Goal: Transaction & Acquisition: Obtain resource

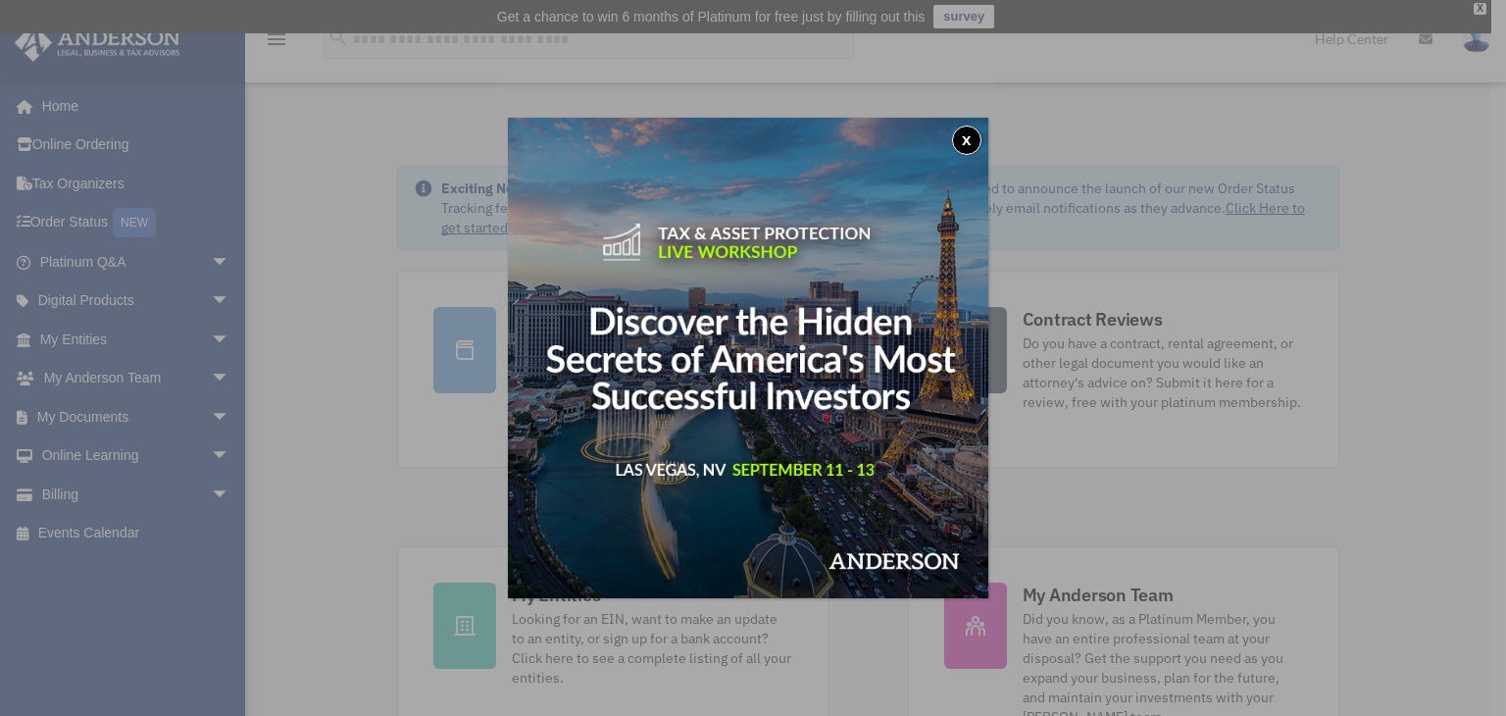
click at [957, 138] on button "x" at bounding box center [966, 139] width 29 height 29
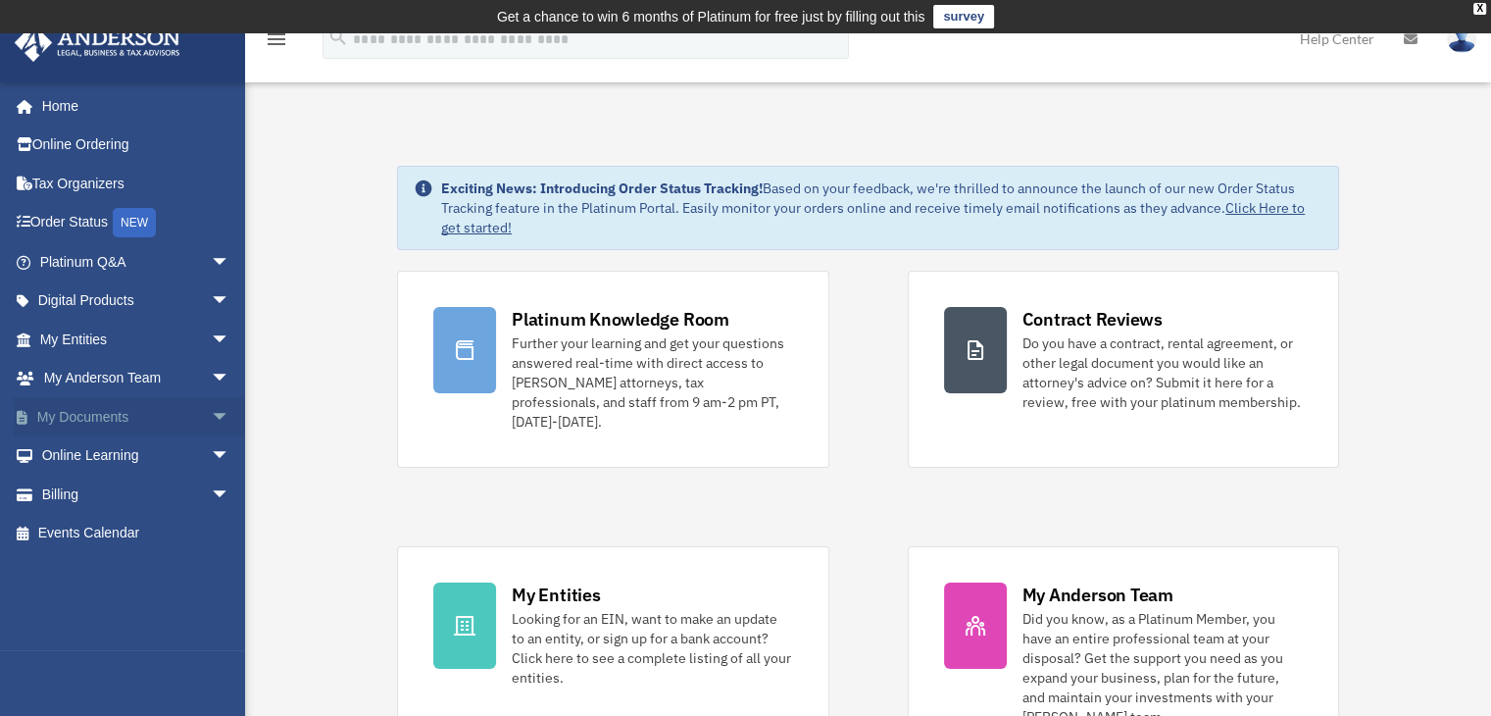
click at [211, 417] on span "arrow_drop_down" at bounding box center [230, 417] width 39 height 40
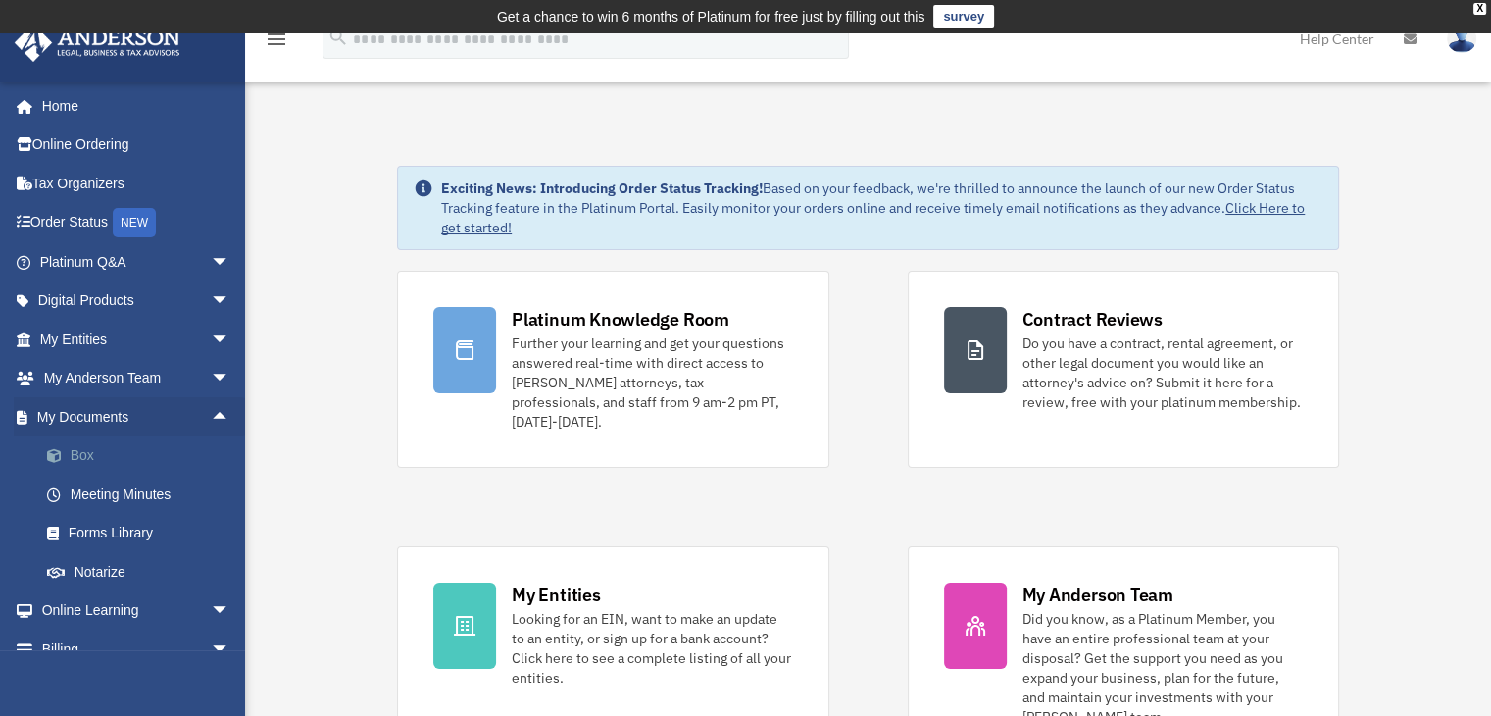
click at [67, 467] on link "Box" at bounding box center [143, 455] width 232 height 39
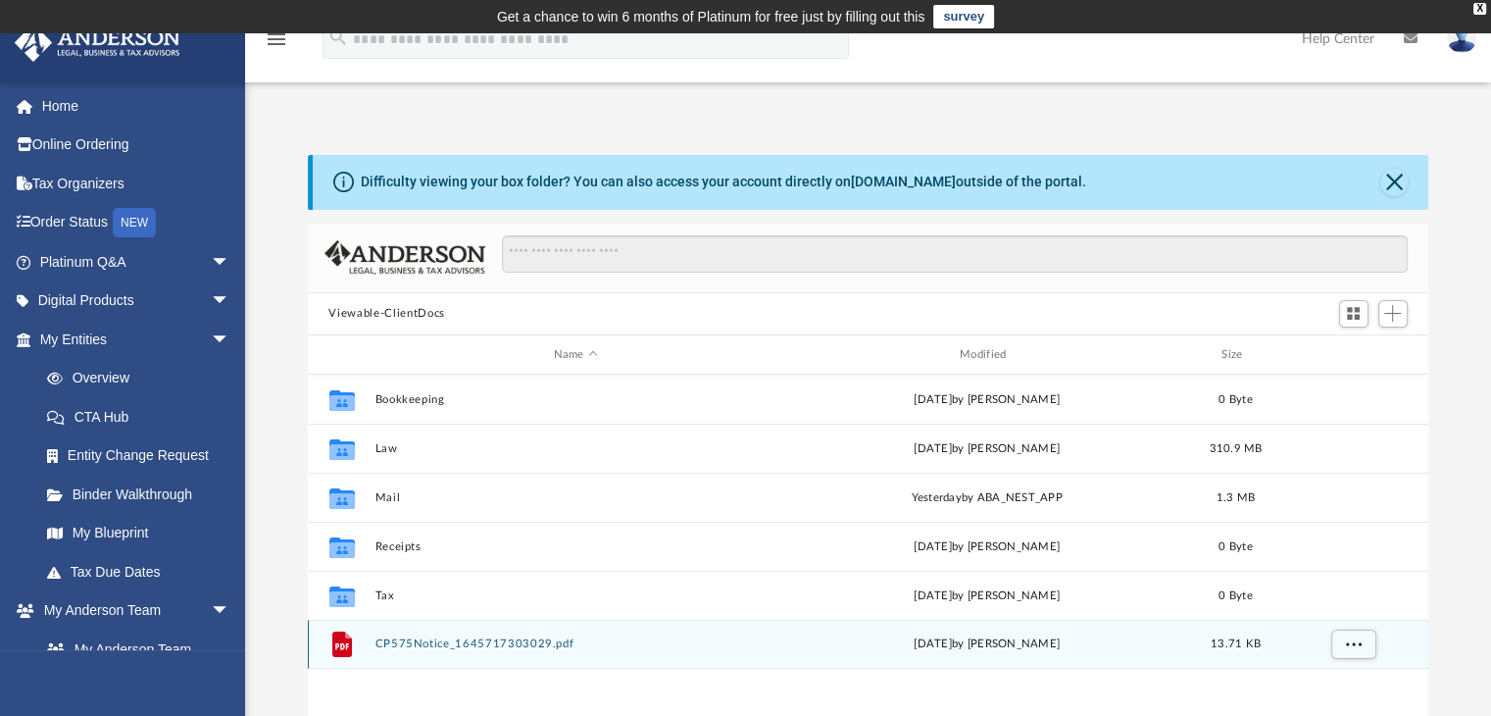
click at [428, 639] on button "CP575Notice_1645717303029.pdf" at bounding box center [575, 644] width 402 height 13
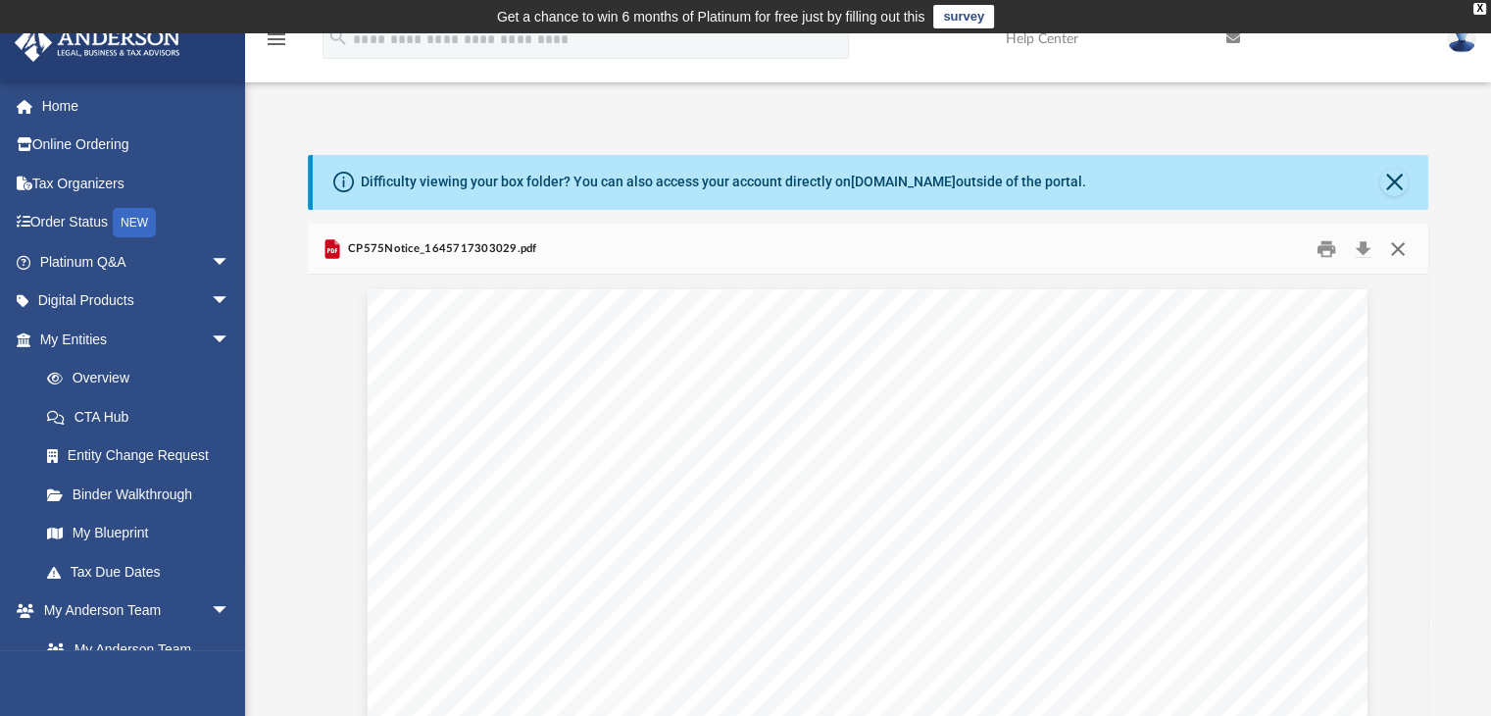
click at [1413, 249] on button "Close" at bounding box center [1397, 248] width 35 height 30
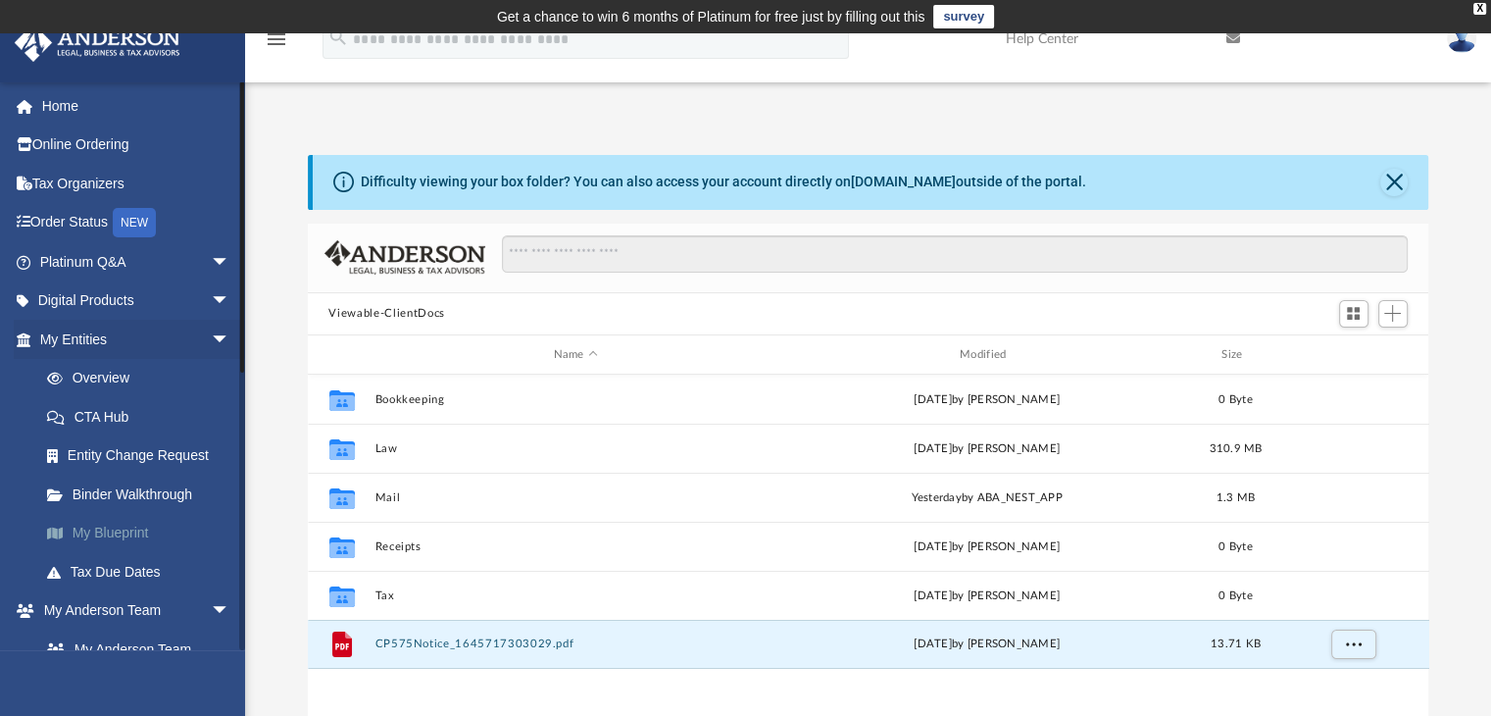
scroll to position [424, 0]
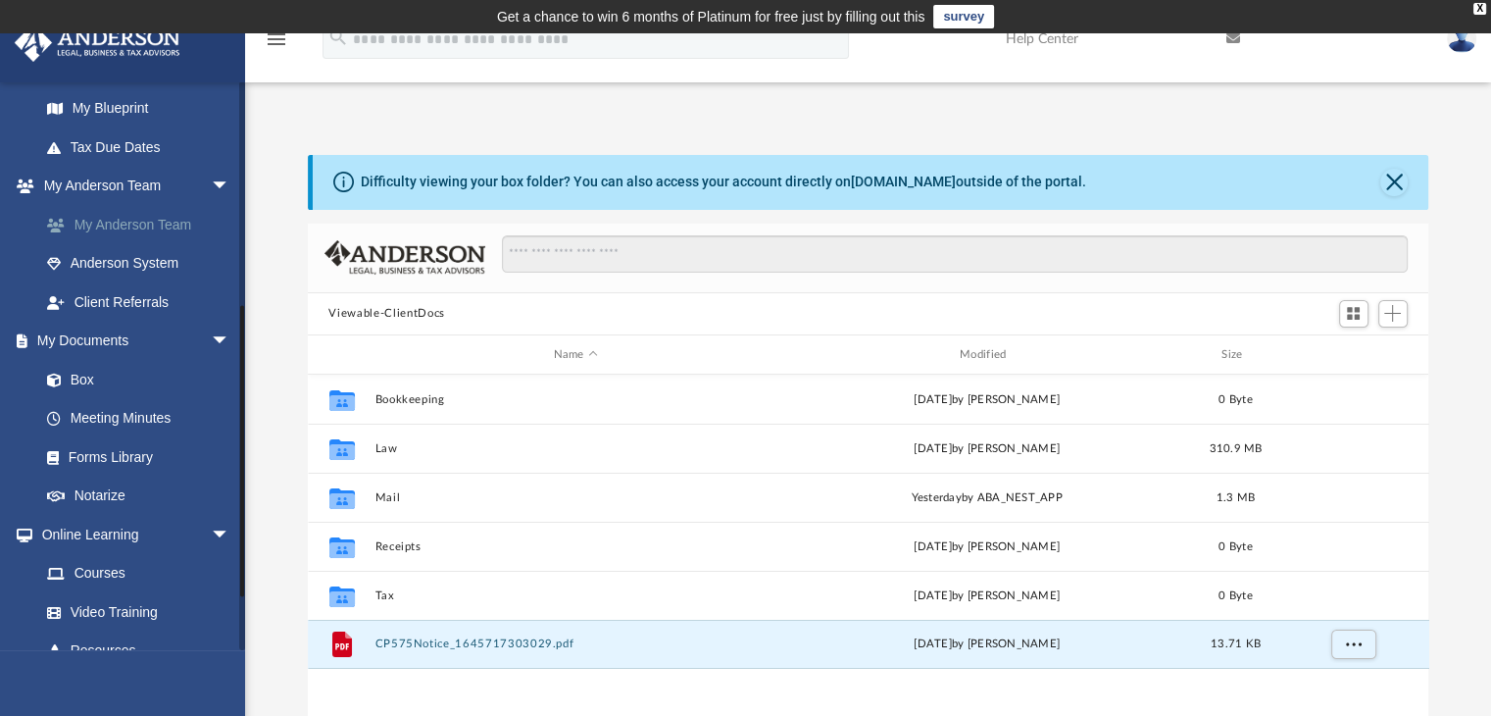
click at [157, 236] on link "My Anderson Team" at bounding box center [143, 224] width 232 height 39
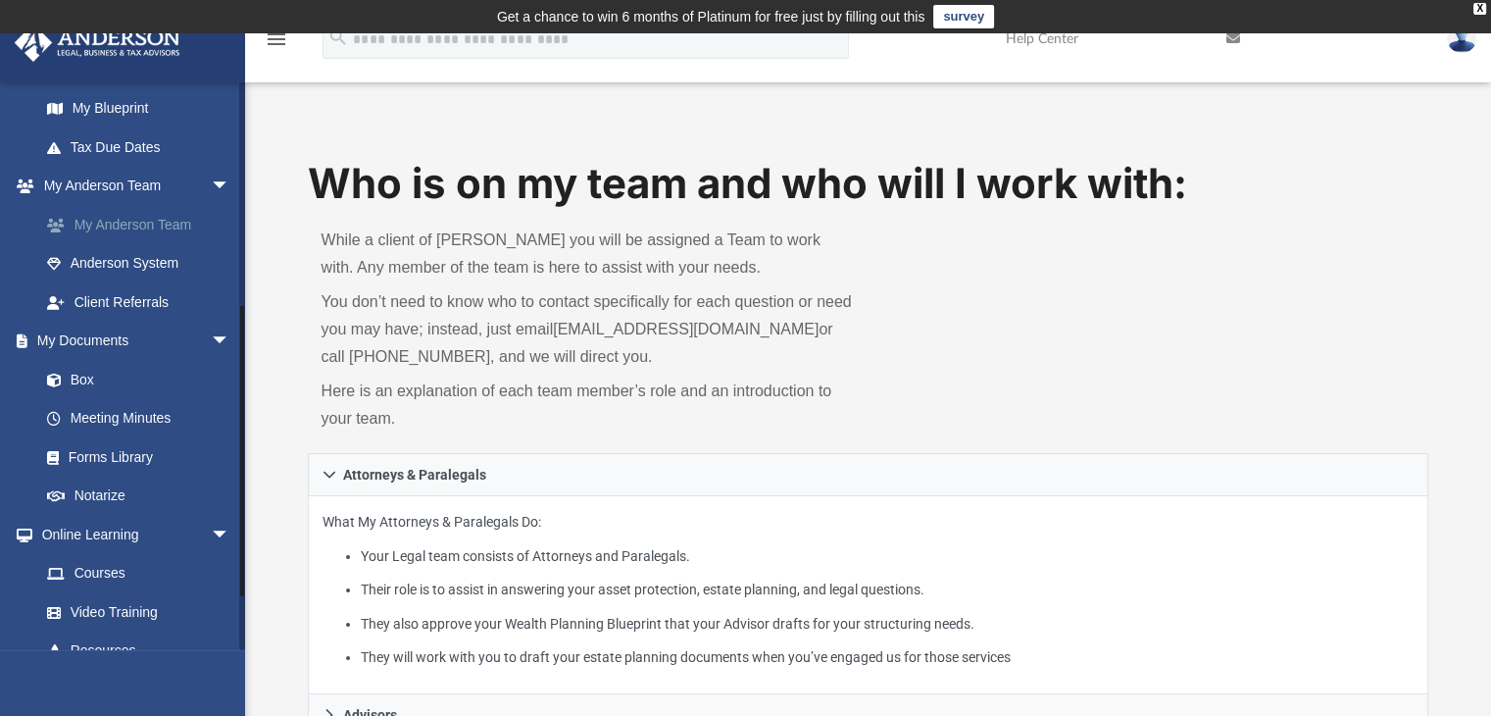
click at [138, 226] on link "My Anderson Team" at bounding box center [143, 224] width 232 height 39
click at [91, 381] on link "Box" at bounding box center [143, 379] width 232 height 39
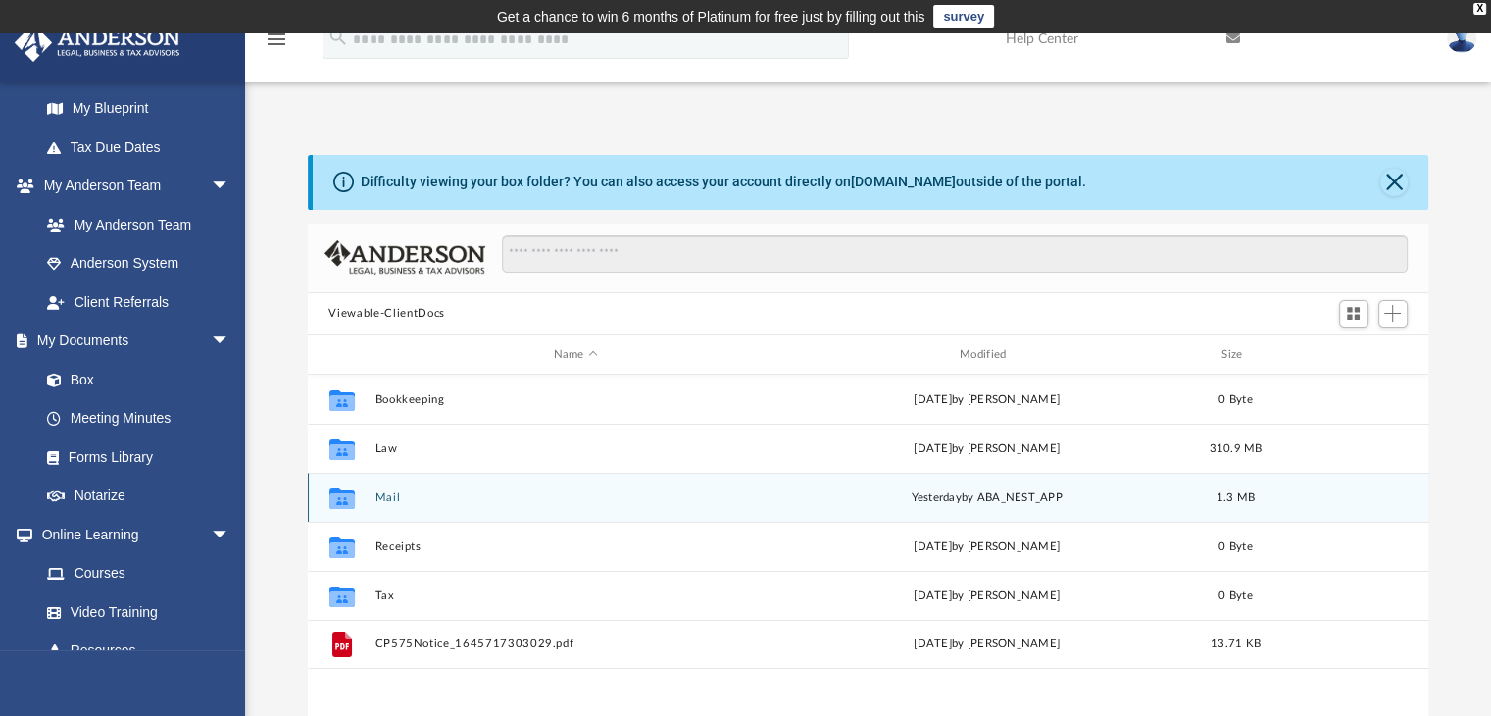
click at [423, 494] on button "Mail" at bounding box center [575, 497] width 402 height 13
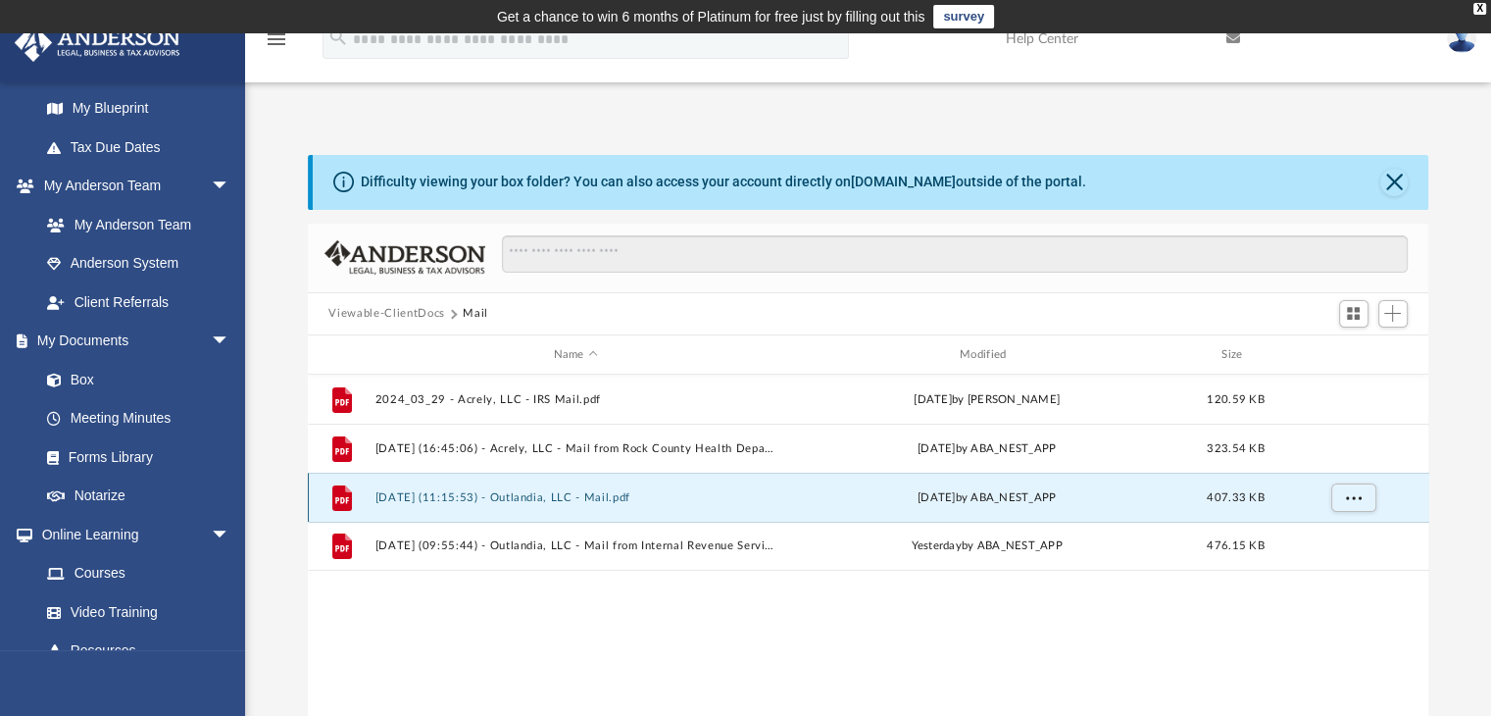
click at [435, 491] on button "2025.09.03 (11:15:53) - Outlandia, LLC - Mail.pdf" at bounding box center [575, 497] width 402 height 13
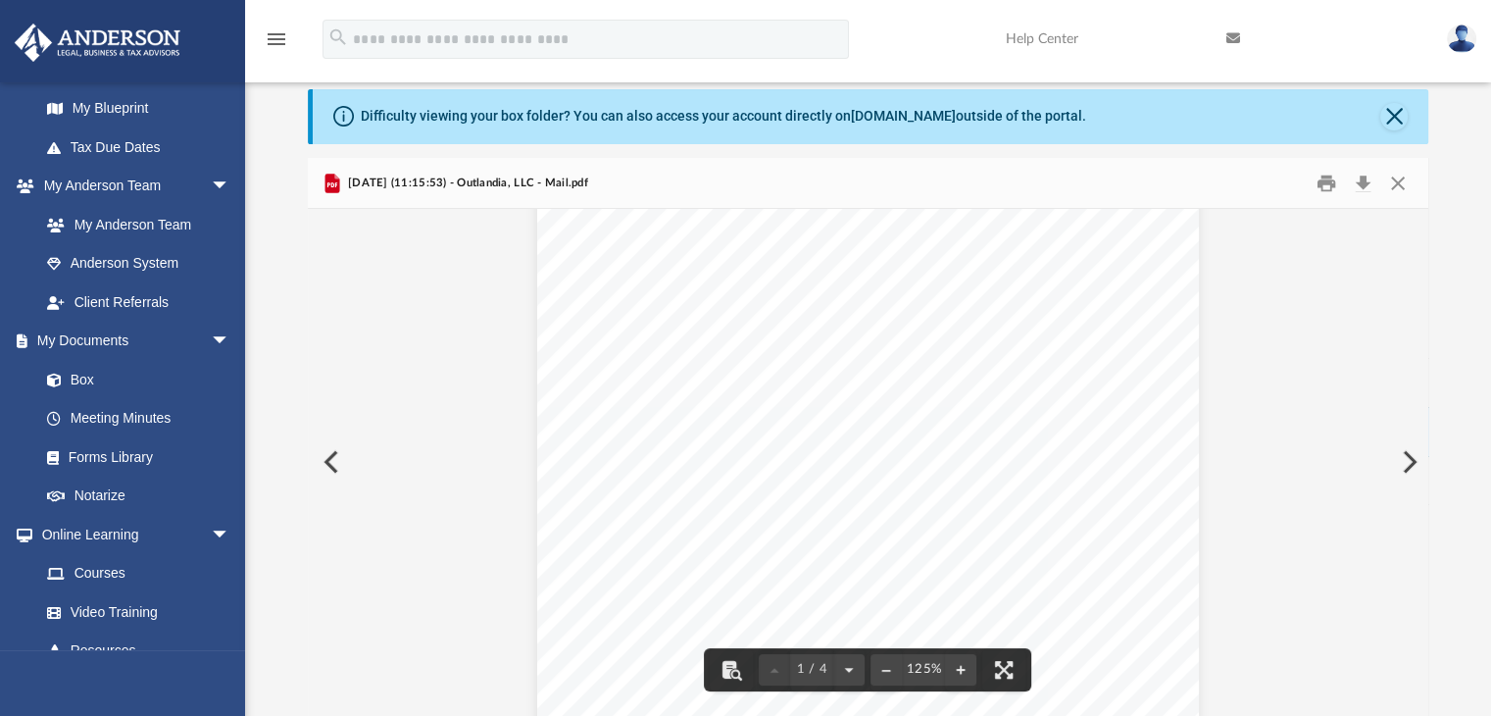
drag, startPoint x: 1216, startPoint y: 479, endPoint x: 1235, endPoint y: 553, distance: 76.1
drag, startPoint x: 1230, startPoint y: 549, endPoint x: 1205, endPoint y: 593, distance: 50.9
drag, startPoint x: 1147, startPoint y: 495, endPoint x: 1169, endPoint y: 575, distance: 83.5
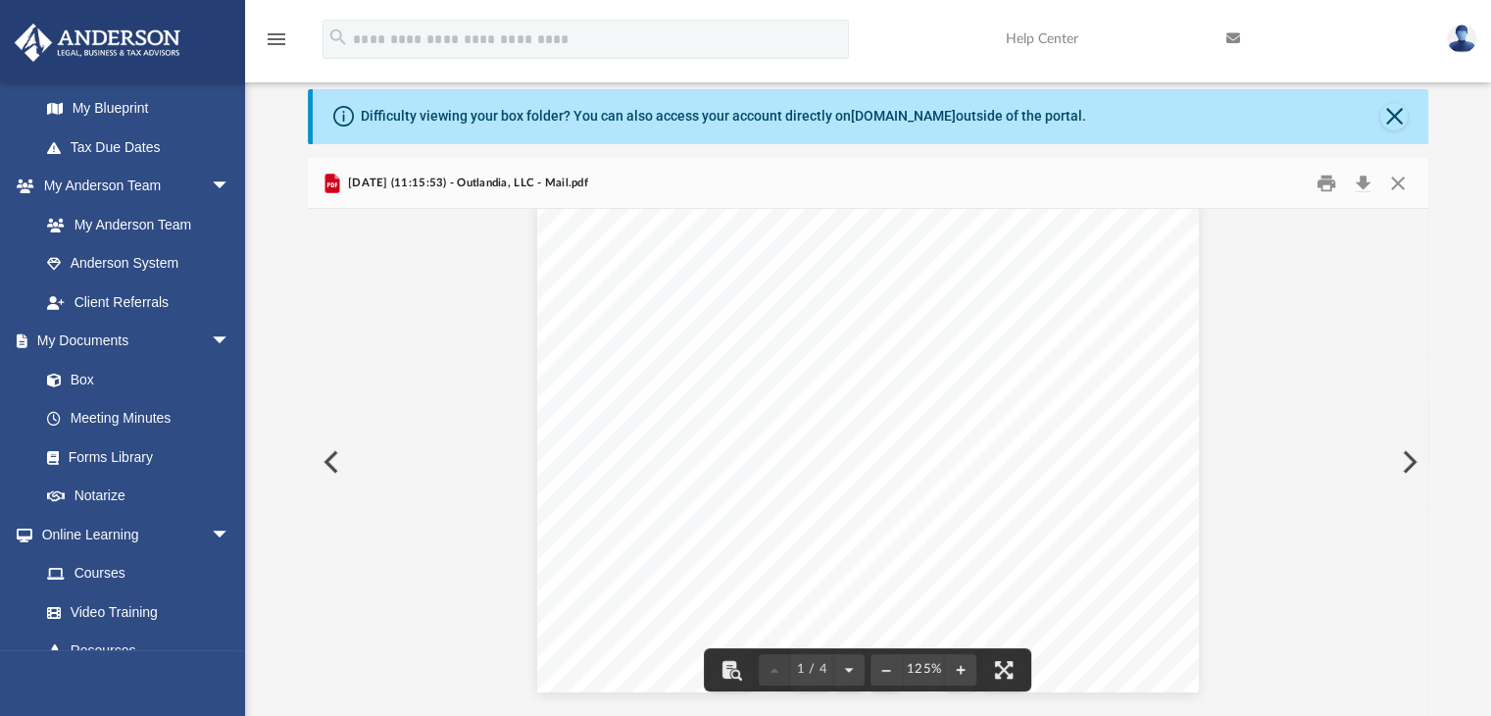
drag, startPoint x: 1255, startPoint y: 517, endPoint x: 1248, endPoint y: 584, distance: 68.0
drag, startPoint x: 1238, startPoint y: 577, endPoint x: 1225, endPoint y: 609, distance: 33.9
drag, startPoint x: 1220, startPoint y: 597, endPoint x: 1196, endPoint y: 436, distance: 162.6
drag, startPoint x: 1363, startPoint y: 483, endPoint x: 1318, endPoint y: 524, distance: 61.1
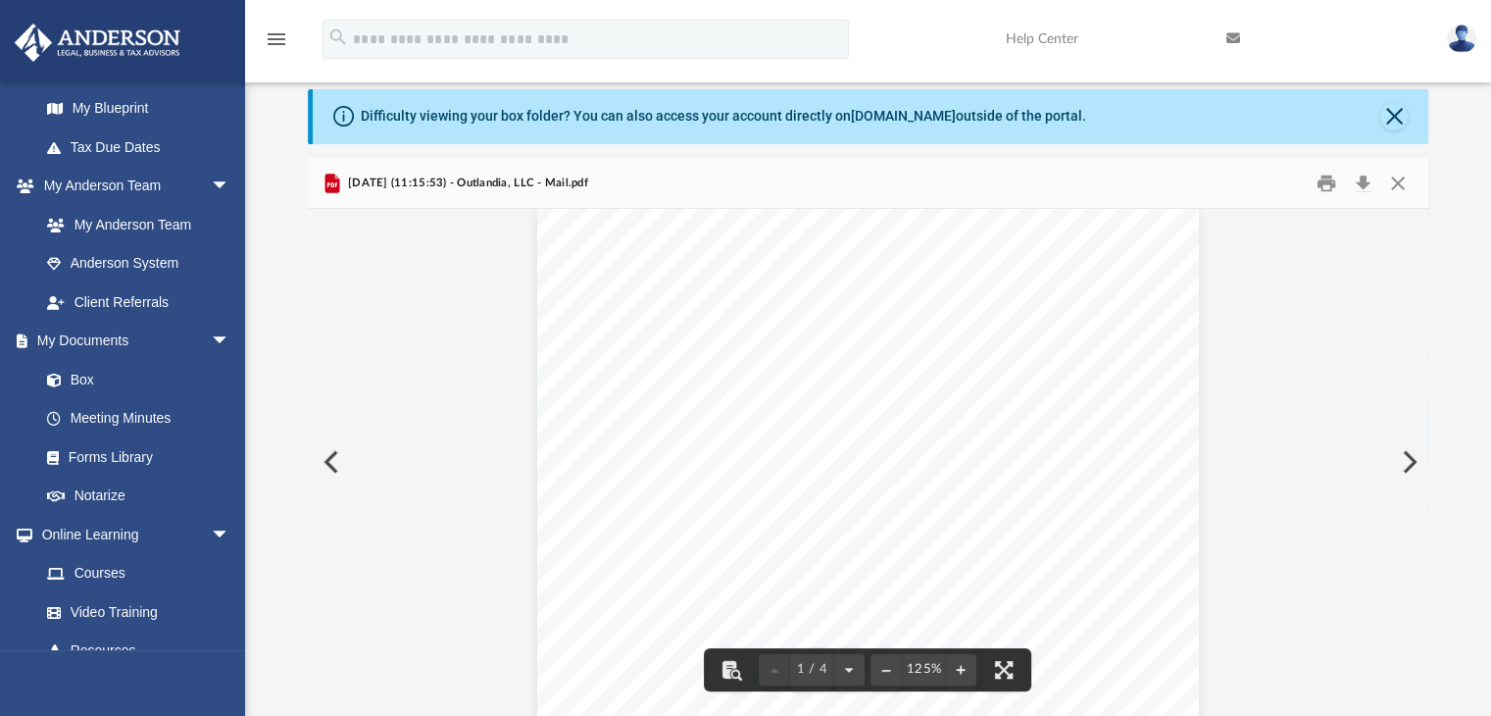
scroll to position [0, 0]
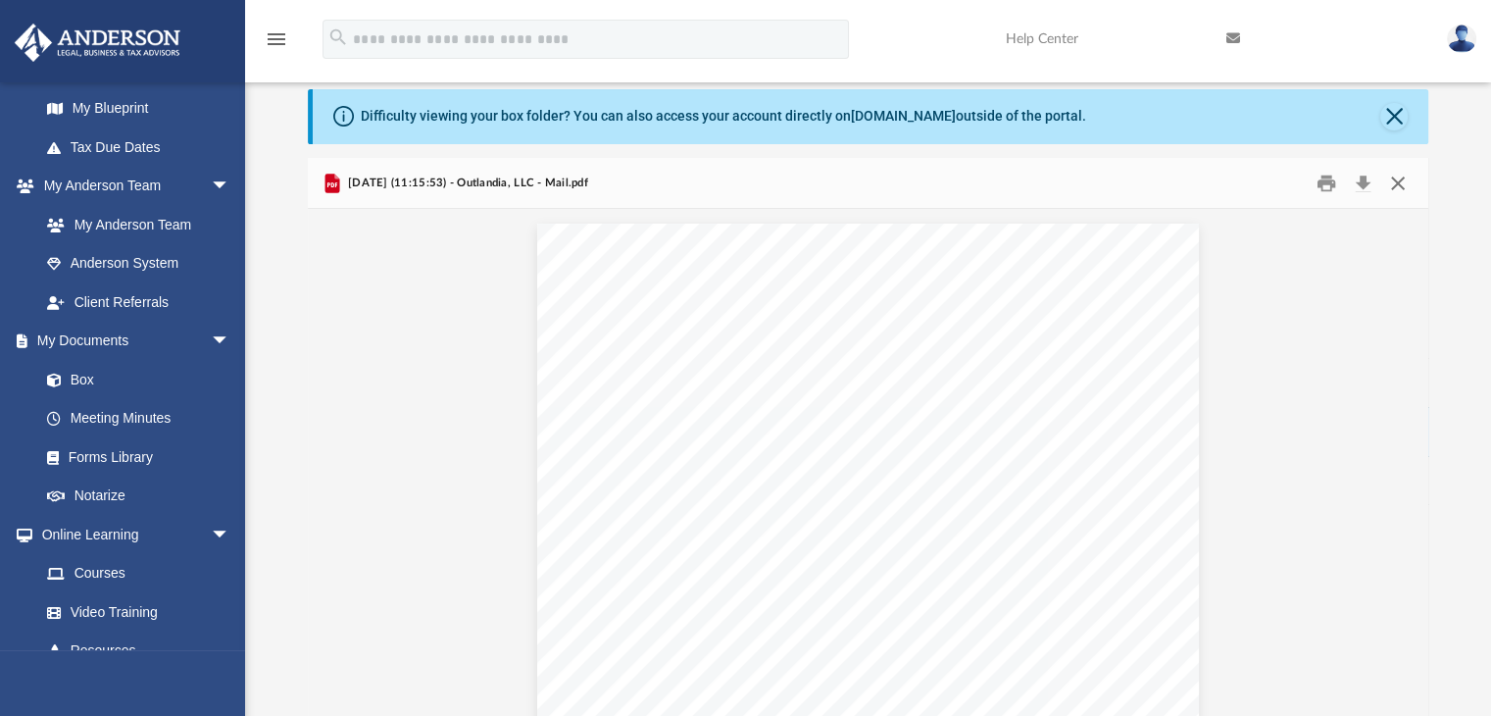
click at [1407, 181] on button "Close" at bounding box center [1397, 183] width 35 height 30
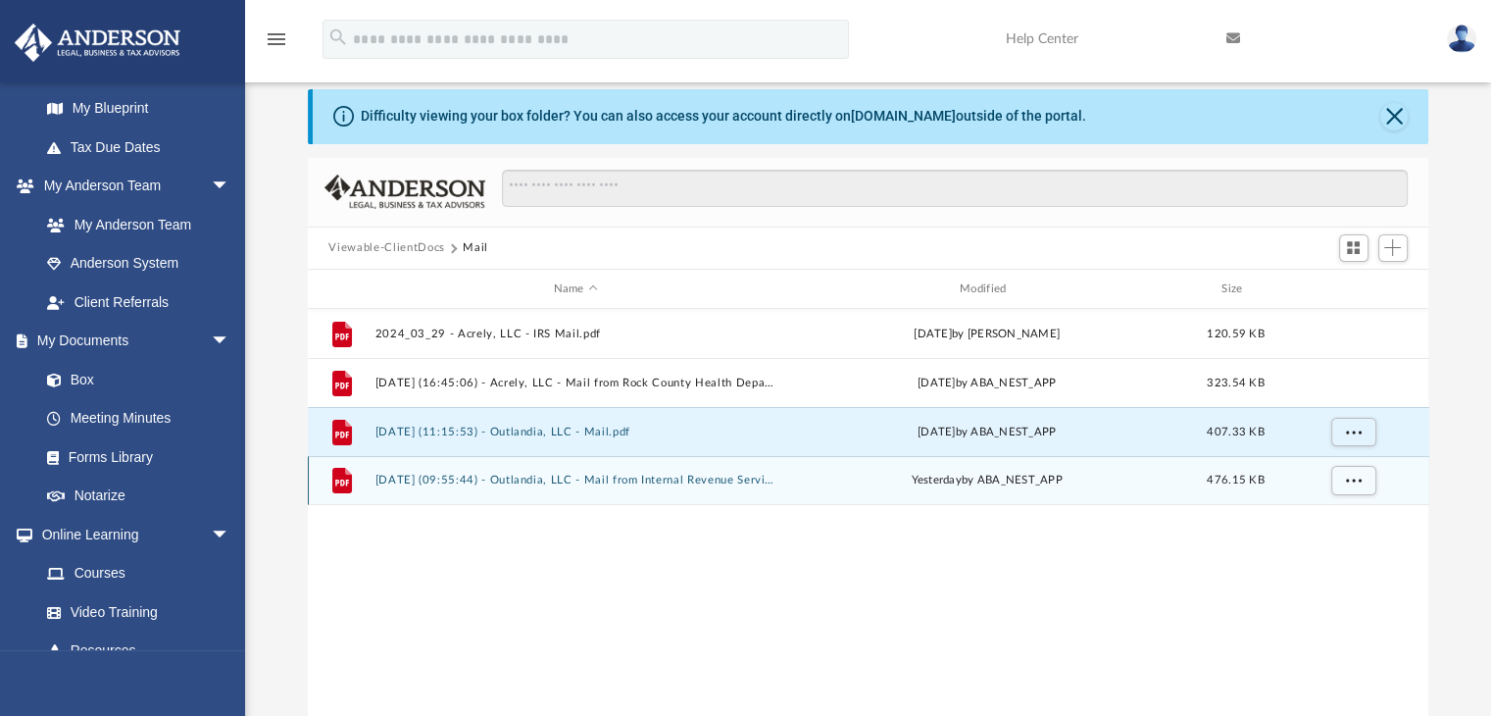
click at [543, 484] on button "2025.09.09 (09:55:44) - Outlandia, LLC - Mail from Internal Revenue Service.pdf" at bounding box center [575, 480] width 402 height 13
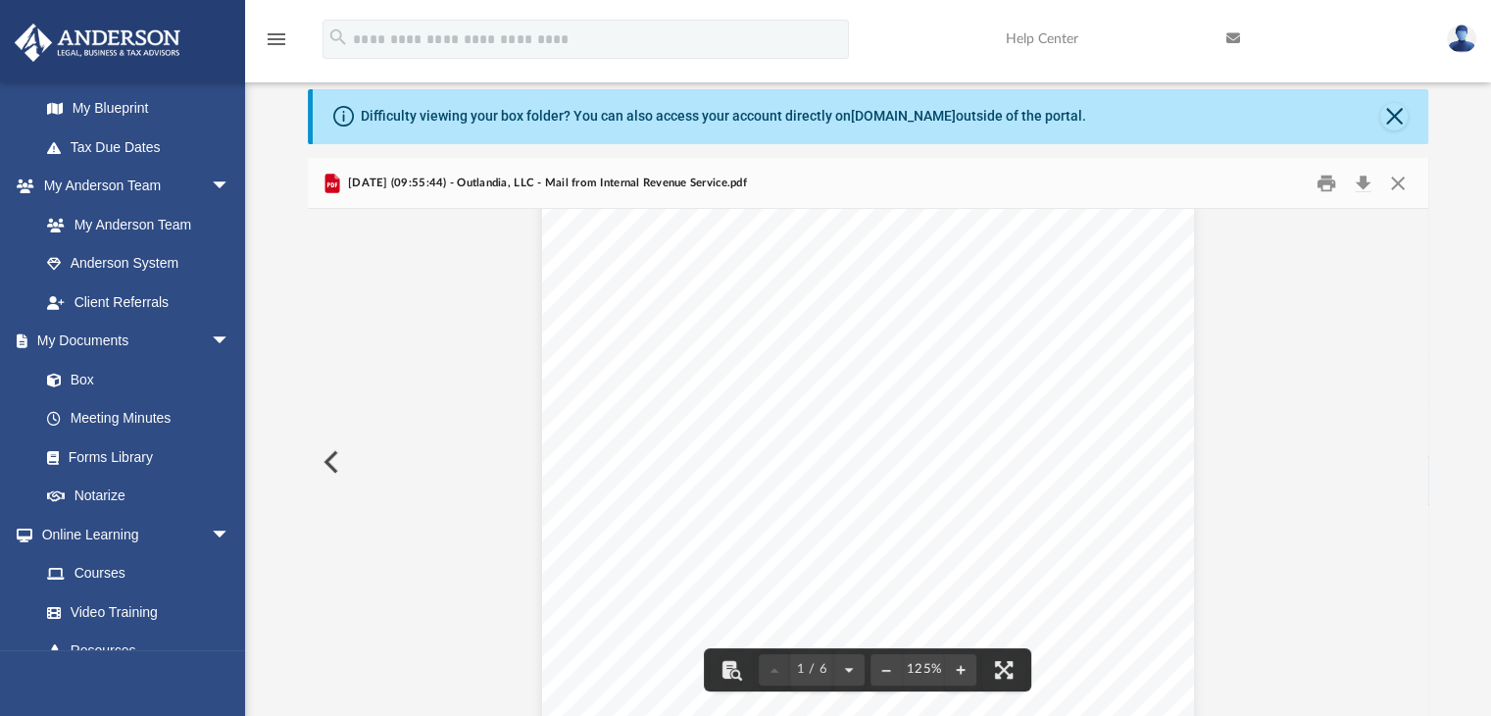
drag, startPoint x: 1289, startPoint y: 400, endPoint x: 1300, endPoint y: 464, distance: 64.6
drag, startPoint x: 1300, startPoint y: 464, endPoint x: 1325, endPoint y: 393, distance: 75.0
drag, startPoint x: 1302, startPoint y: 424, endPoint x: 1304, endPoint y: 472, distance: 47.1
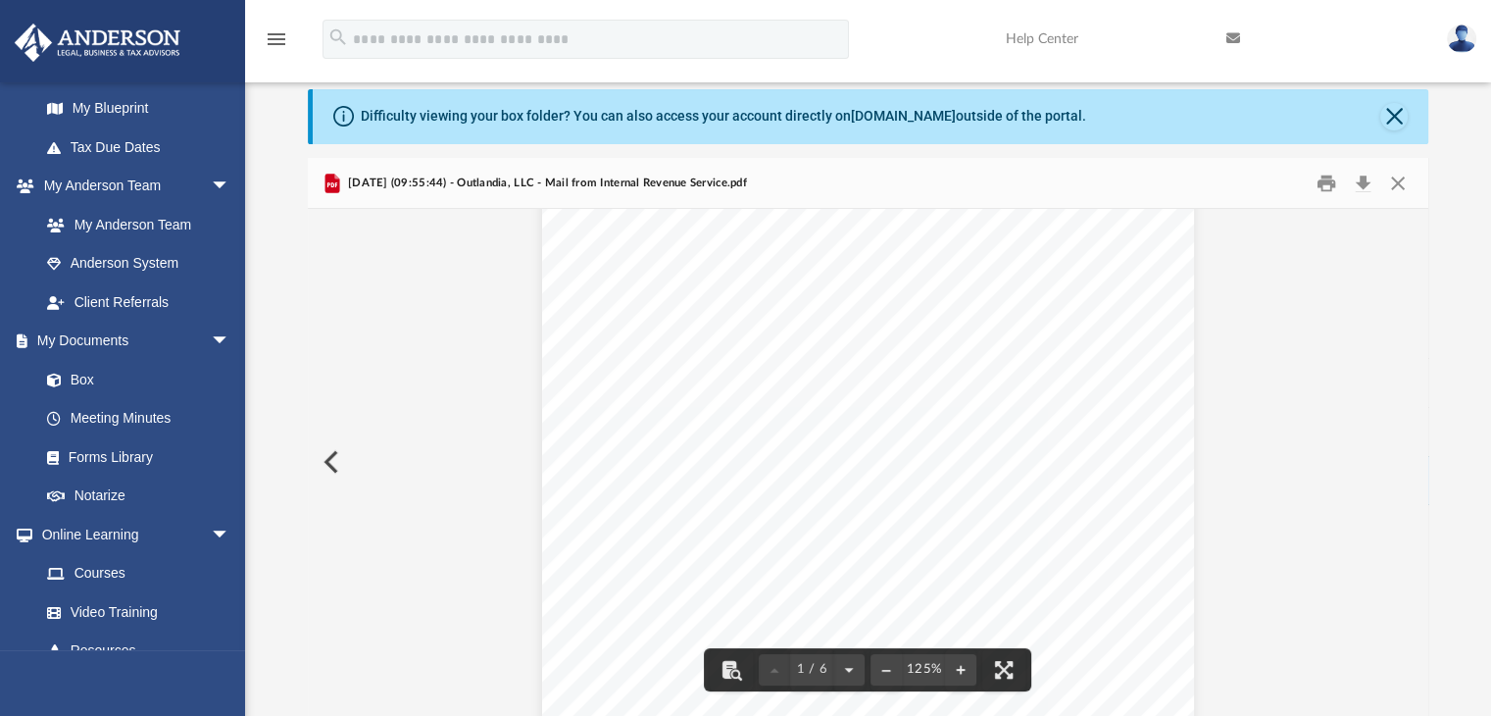
drag, startPoint x: 1290, startPoint y: 430, endPoint x: 1302, endPoint y: 487, distance: 58.1
drag, startPoint x: 1302, startPoint y: 482, endPoint x: 1298, endPoint y: 538, distance: 56.0
drag, startPoint x: 1298, startPoint y: 538, endPoint x: 1272, endPoint y: 621, distance: 86.2
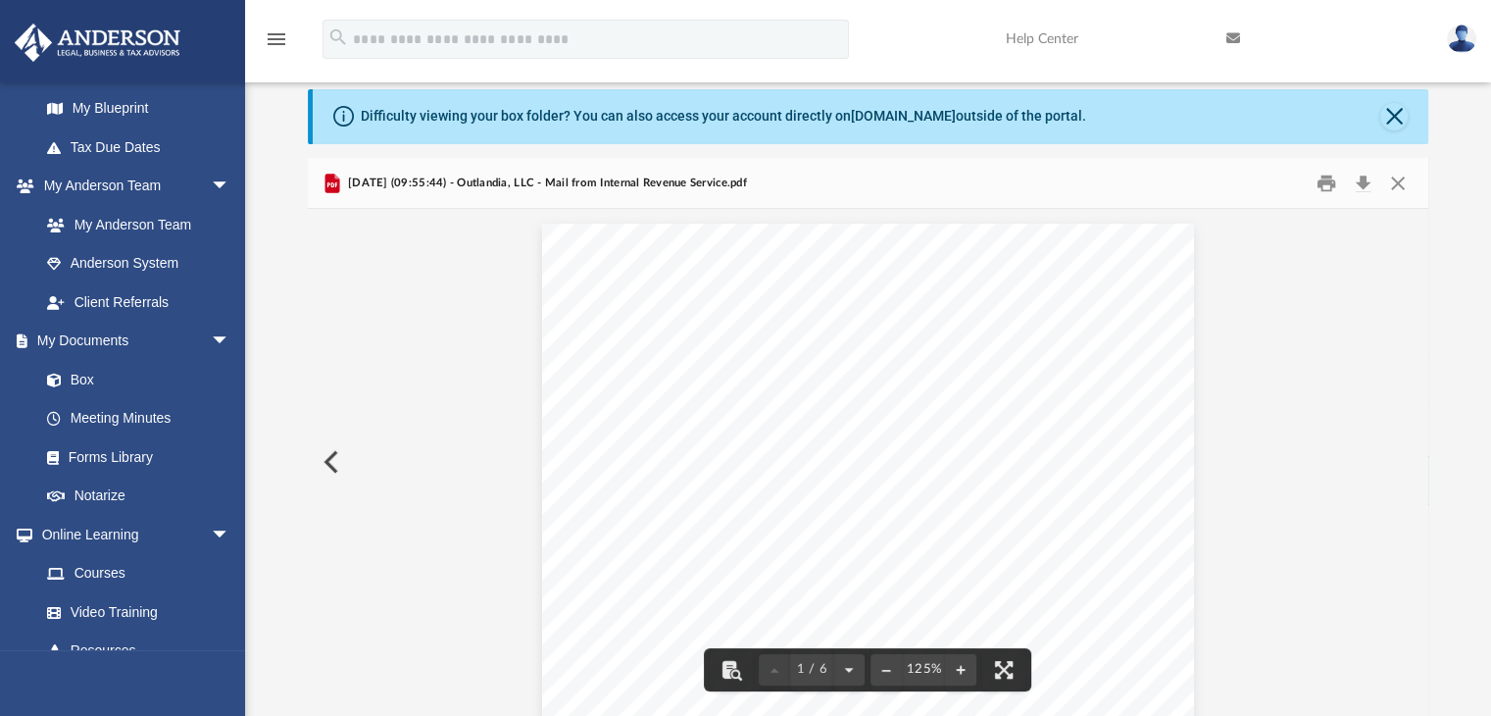
drag, startPoint x: 1273, startPoint y: 596, endPoint x: 1286, endPoint y: 434, distance: 162.2
drag, startPoint x: 1281, startPoint y: 441, endPoint x: 1278, endPoint y: 545, distance: 104.0
drag, startPoint x: 1264, startPoint y: 541, endPoint x: 1295, endPoint y: 284, distance: 258.7
click at [1359, 181] on button "Download" at bounding box center [1363, 183] width 35 height 30
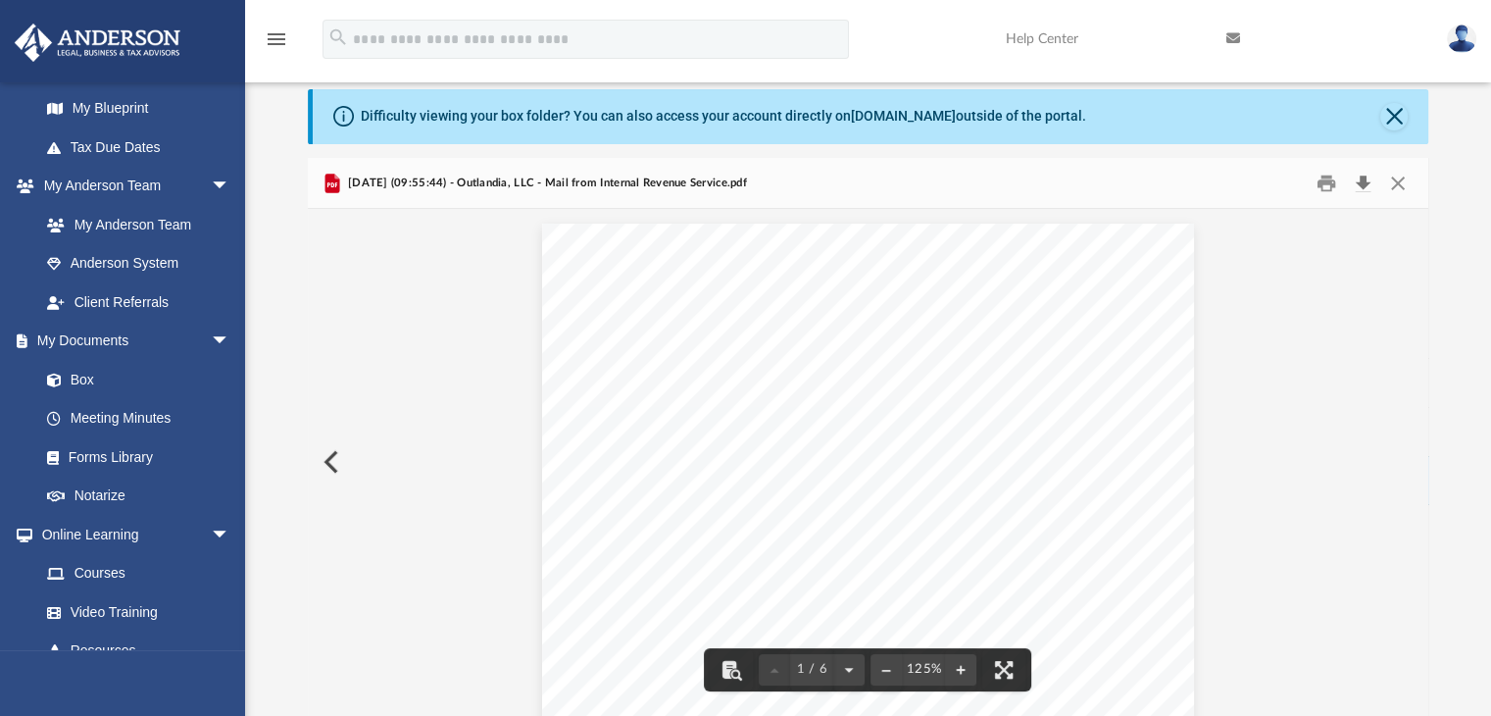
click at [1375, 185] on button "Download" at bounding box center [1363, 183] width 35 height 30
drag, startPoint x: 1004, startPoint y: 515, endPoint x: 1015, endPoint y: 559, distance: 45.4
drag, startPoint x: 1016, startPoint y: 545, endPoint x: 1008, endPoint y: 581, distance: 37.1
drag, startPoint x: 1039, startPoint y: 506, endPoint x: 1012, endPoint y: 581, distance: 80.3
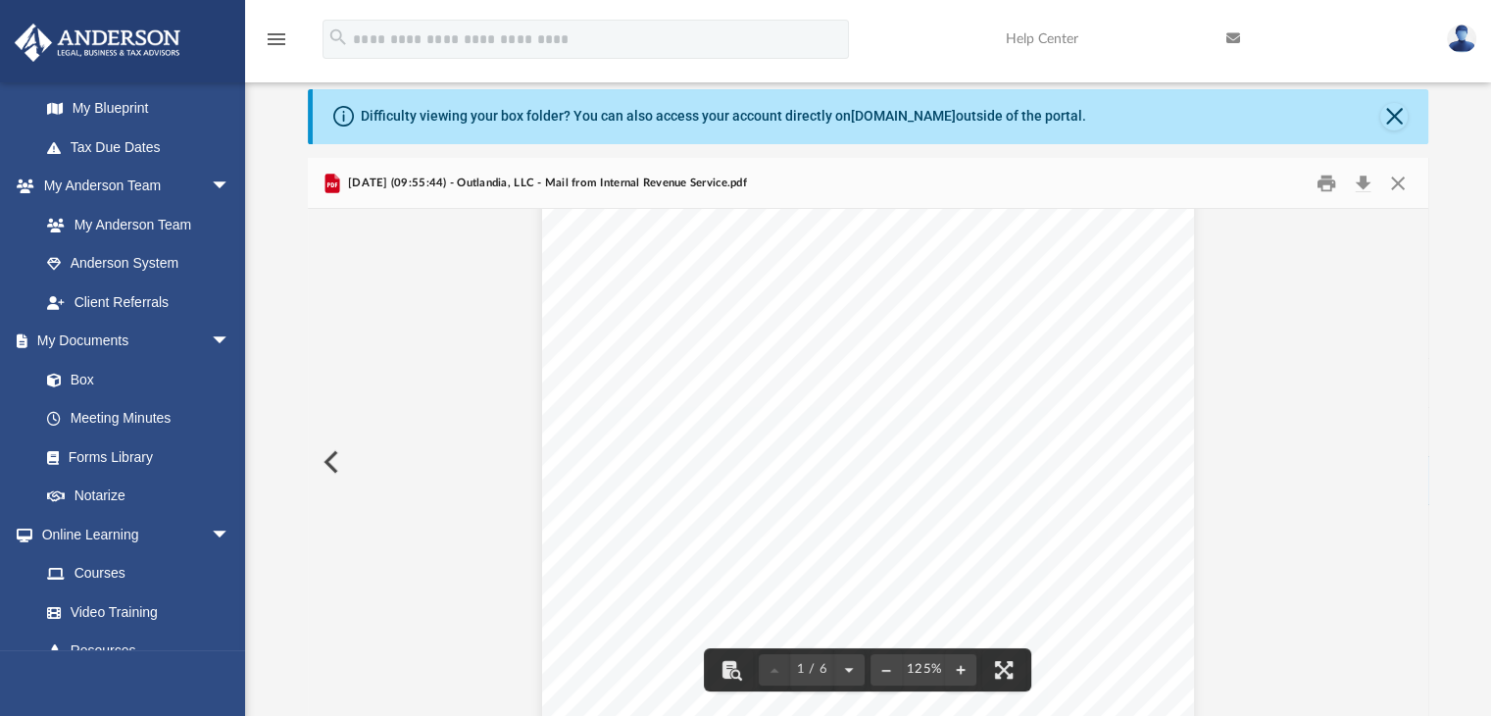
scroll to position [315, 0]
drag, startPoint x: 1072, startPoint y: 479, endPoint x: 1065, endPoint y: 580, distance: 101.3
drag, startPoint x: 1098, startPoint y: 533, endPoint x: 1075, endPoint y: 592, distance: 63.0
drag, startPoint x: 1169, startPoint y: 515, endPoint x: 1122, endPoint y: 601, distance: 97.8
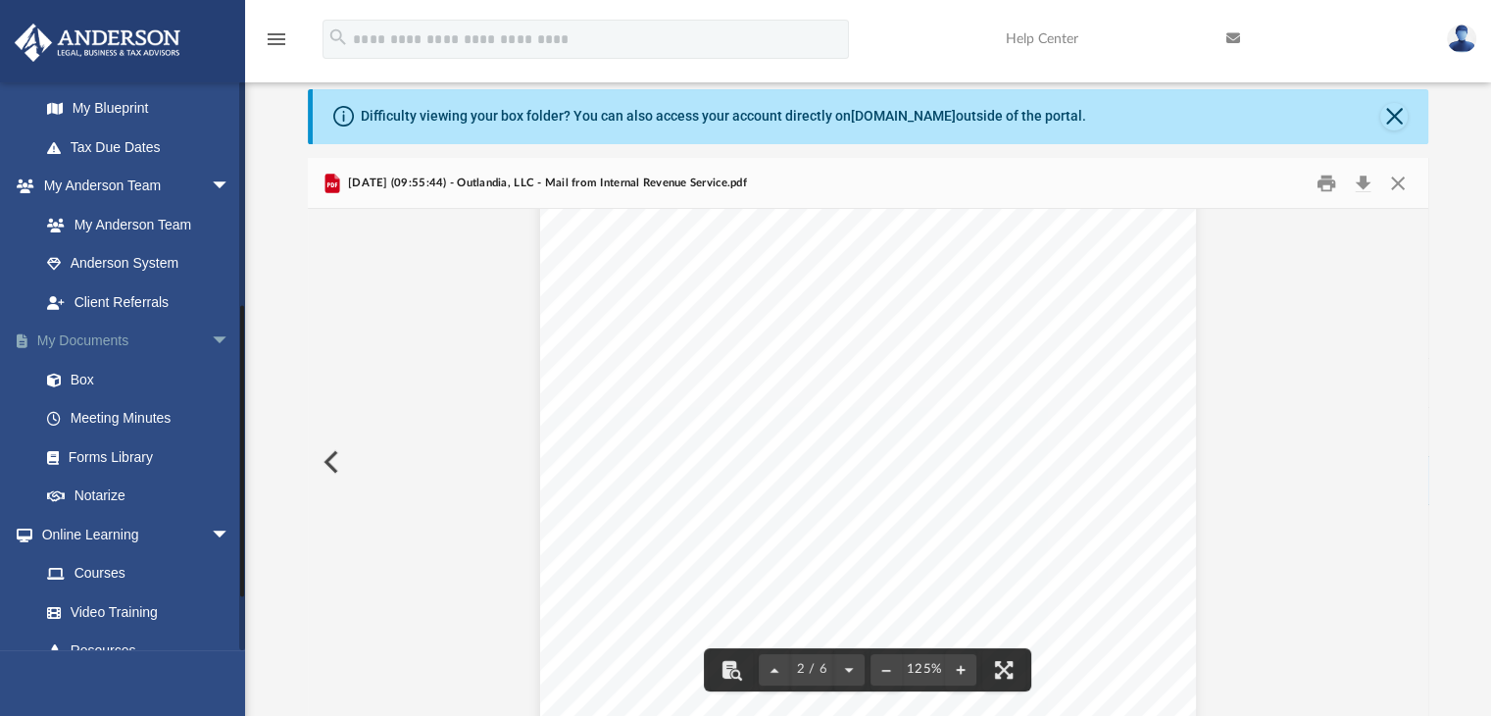
click at [132, 348] on link "My Documents arrow_drop_down" at bounding box center [137, 341] width 246 height 39
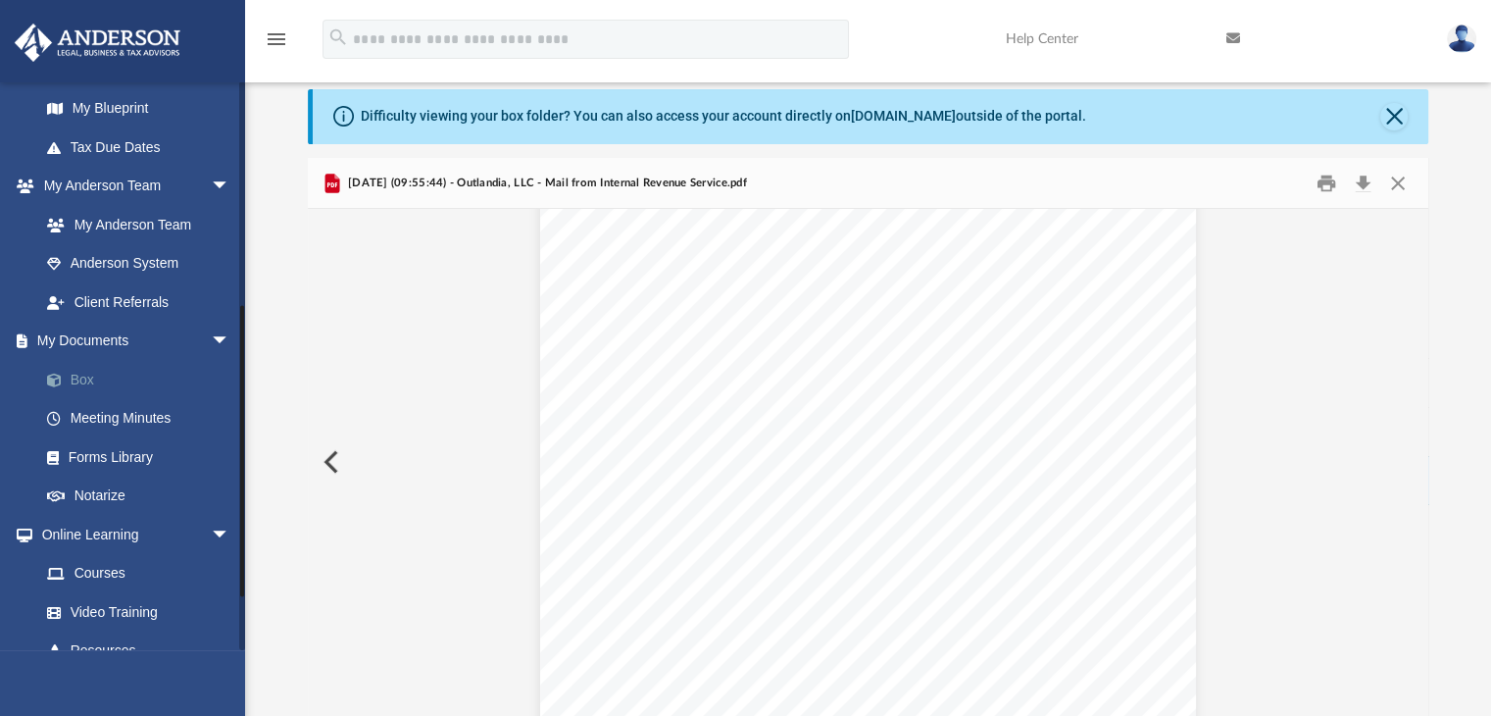
click at [122, 374] on link "Box" at bounding box center [143, 379] width 232 height 39
click at [74, 375] on link "Box" at bounding box center [143, 379] width 232 height 39
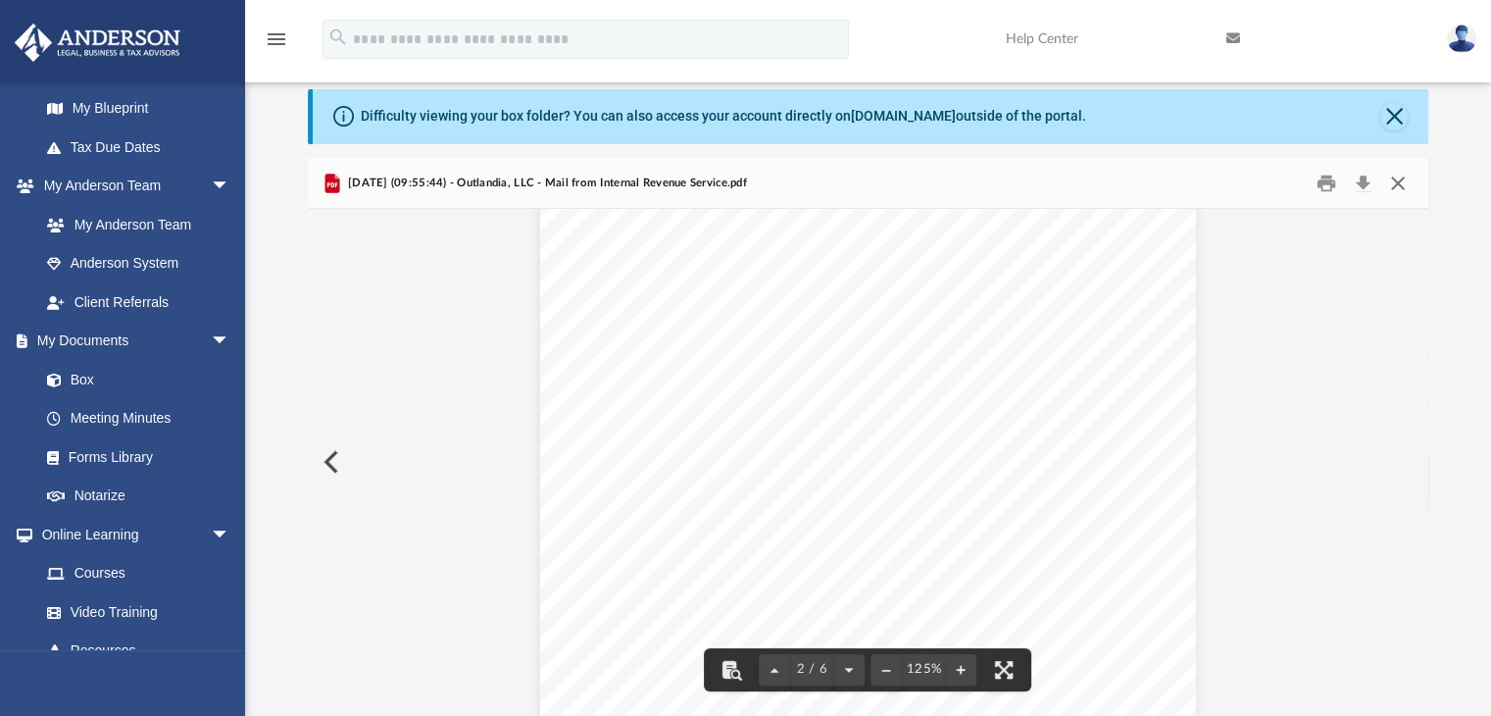
click at [1408, 183] on button "Close" at bounding box center [1397, 183] width 35 height 30
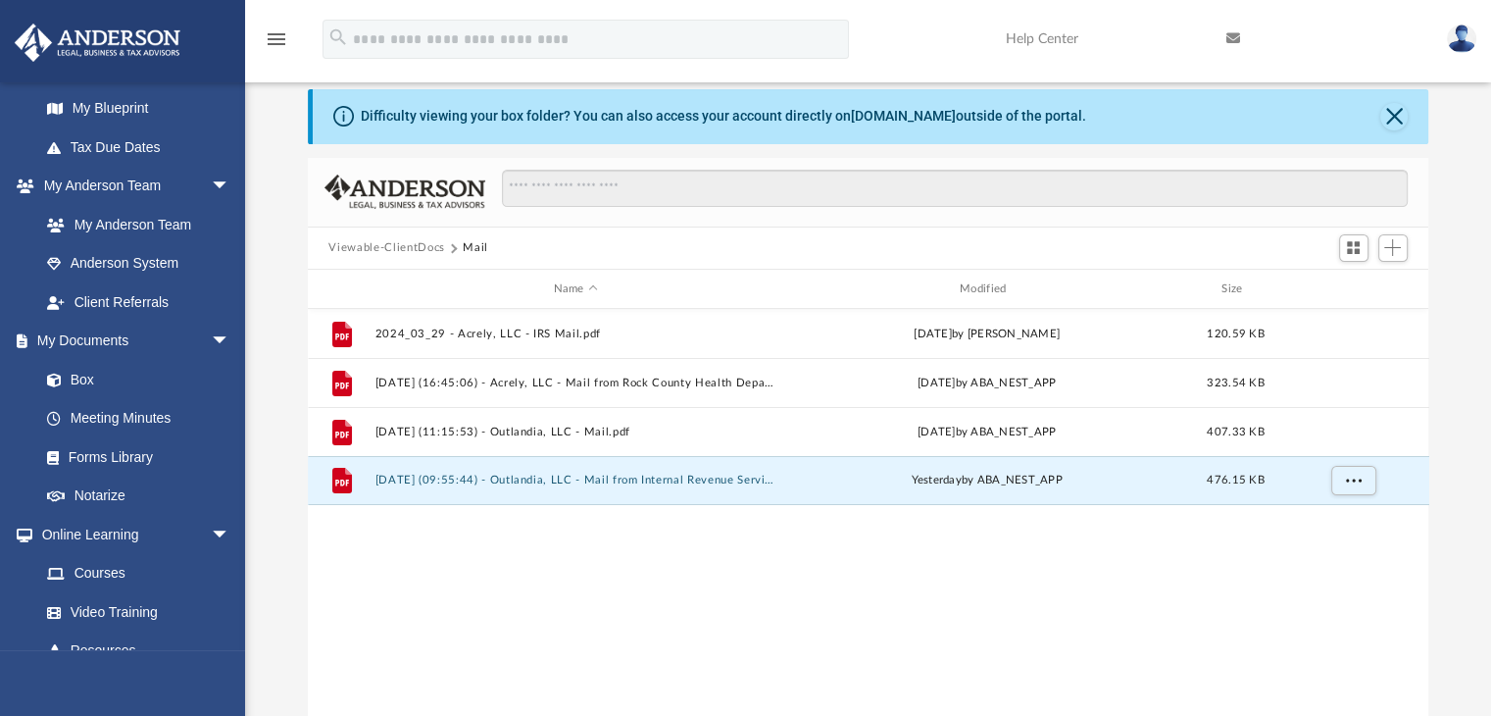
click at [377, 250] on button "Viewable-ClientDocs" at bounding box center [386, 248] width 116 height 18
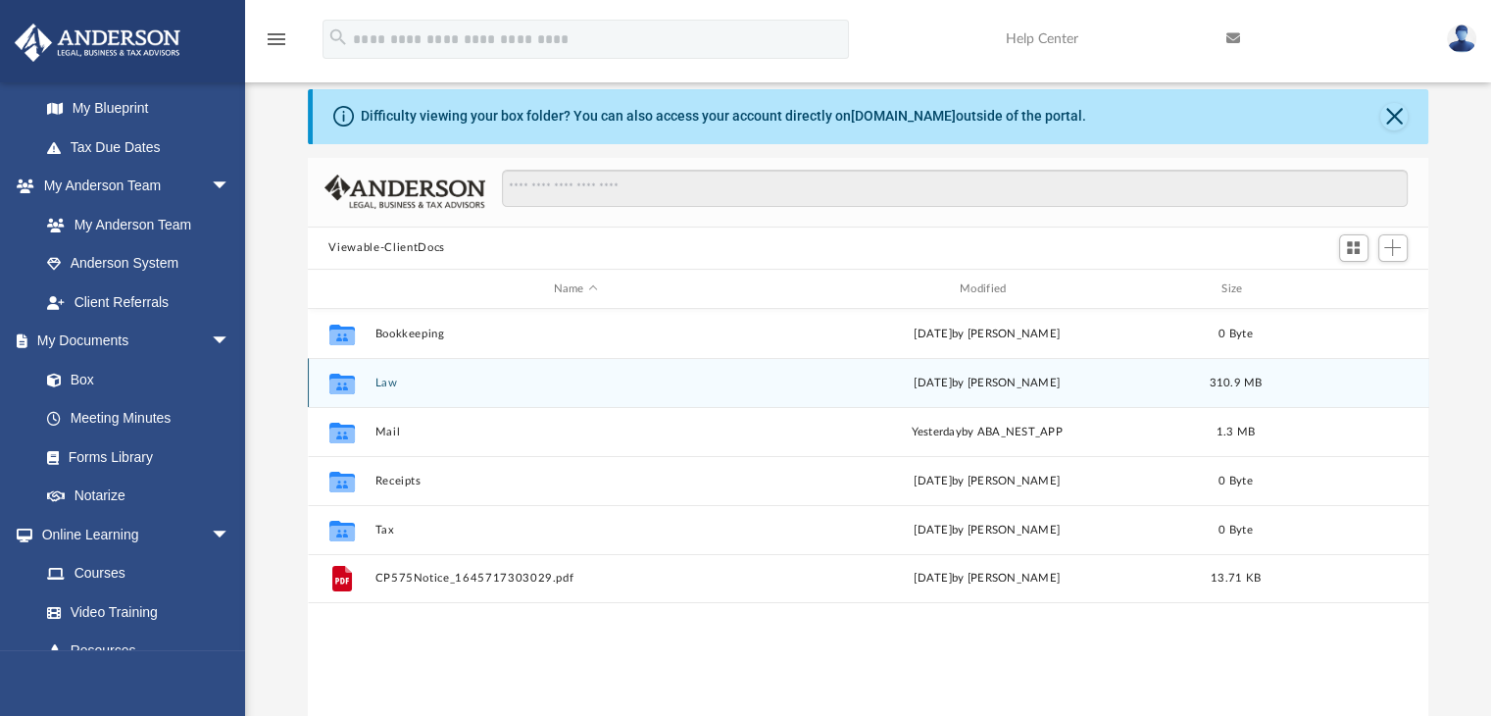
click at [373, 383] on div "Collaborated Folder Law Fri Aug 15 2025 by Amanda Wynalda 310.9 MB" at bounding box center [868, 382] width 1121 height 49
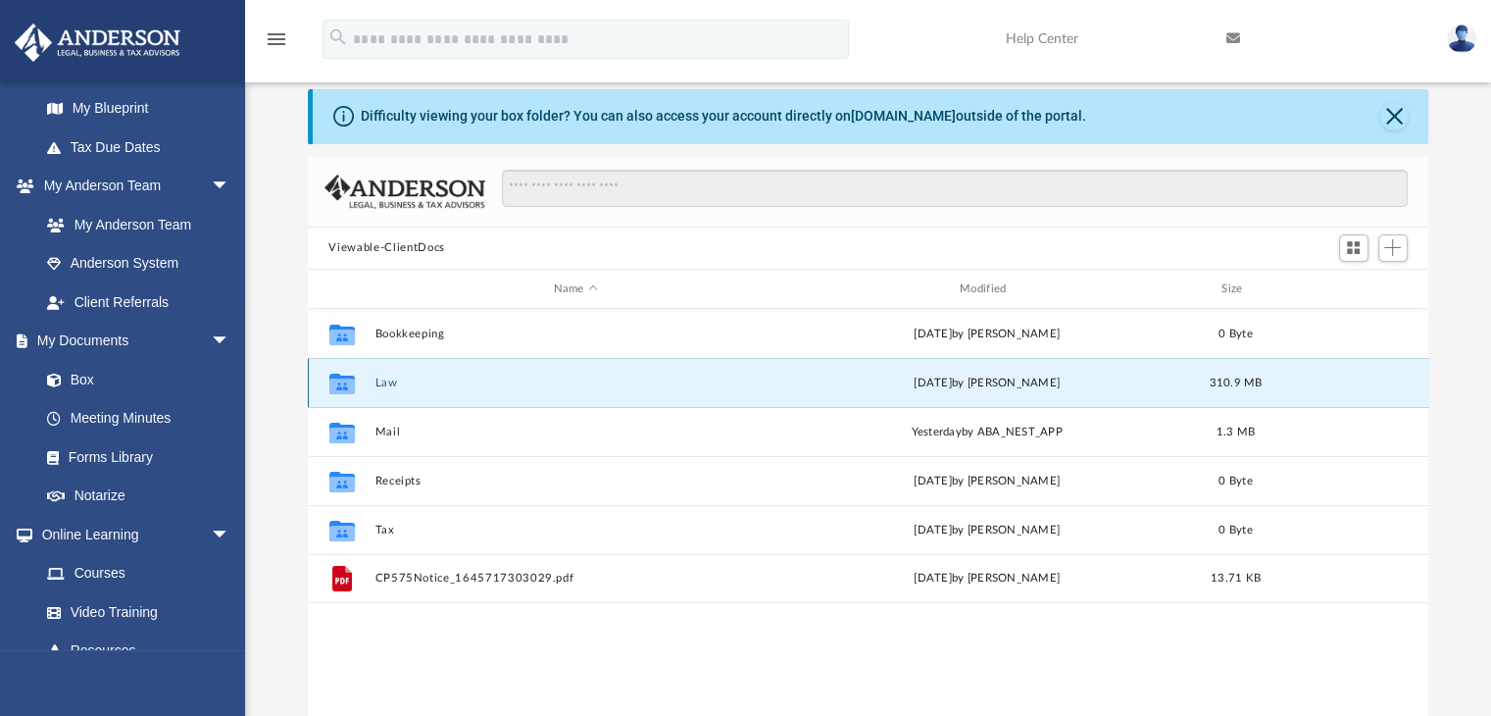
click at [373, 381] on div "Collaborated Folder Law Fri Aug 15 2025 by Amanda Wynalda 310.9 MB" at bounding box center [868, 382] width 1121 height 49
click at [373, 380] on div "Collaborated Folder Law Fri Aug 15 2025 by Amanda Wynalda 310.9 MB" at bounding box center [868, 382] width 1121 height 49
click at [325, 377] on div "Collaborated Folder" at bounding box center [341, 383] width 49 height 31
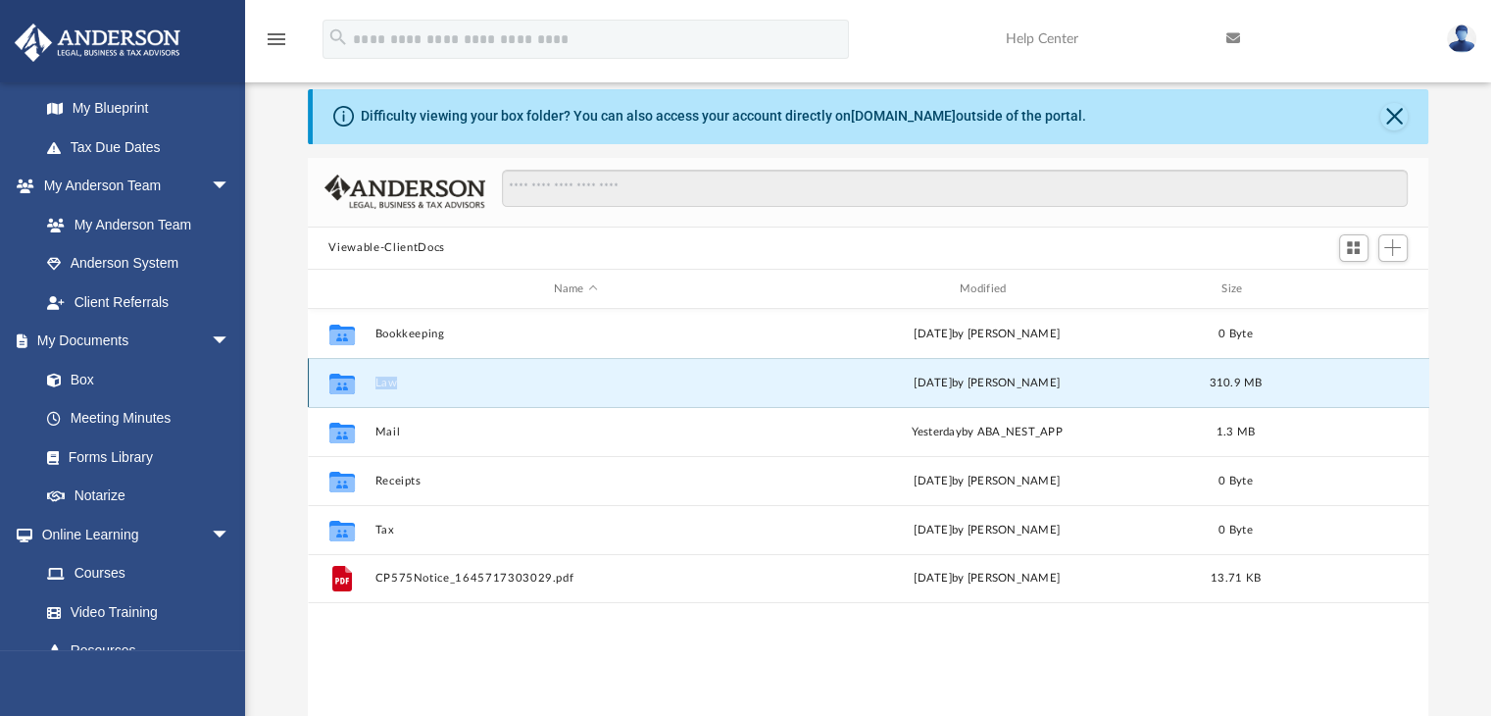
click at [381, 393] on div "Collaborated Folder Law Fri Aug 15 2025 by Amanda Wynalda 310.9 MB" at bounding box center [868, 382] width 1121 height 49
click at [394, 385] on button "Law" at bounding box center [575, 382] width 402 height 13
click at [388, 394] on div "Collaborated Folder Law Fri Aug 15 2025 by Amanda Wynalda 310.9 MB" at bounding box center [868, 382] width 1121 height 49
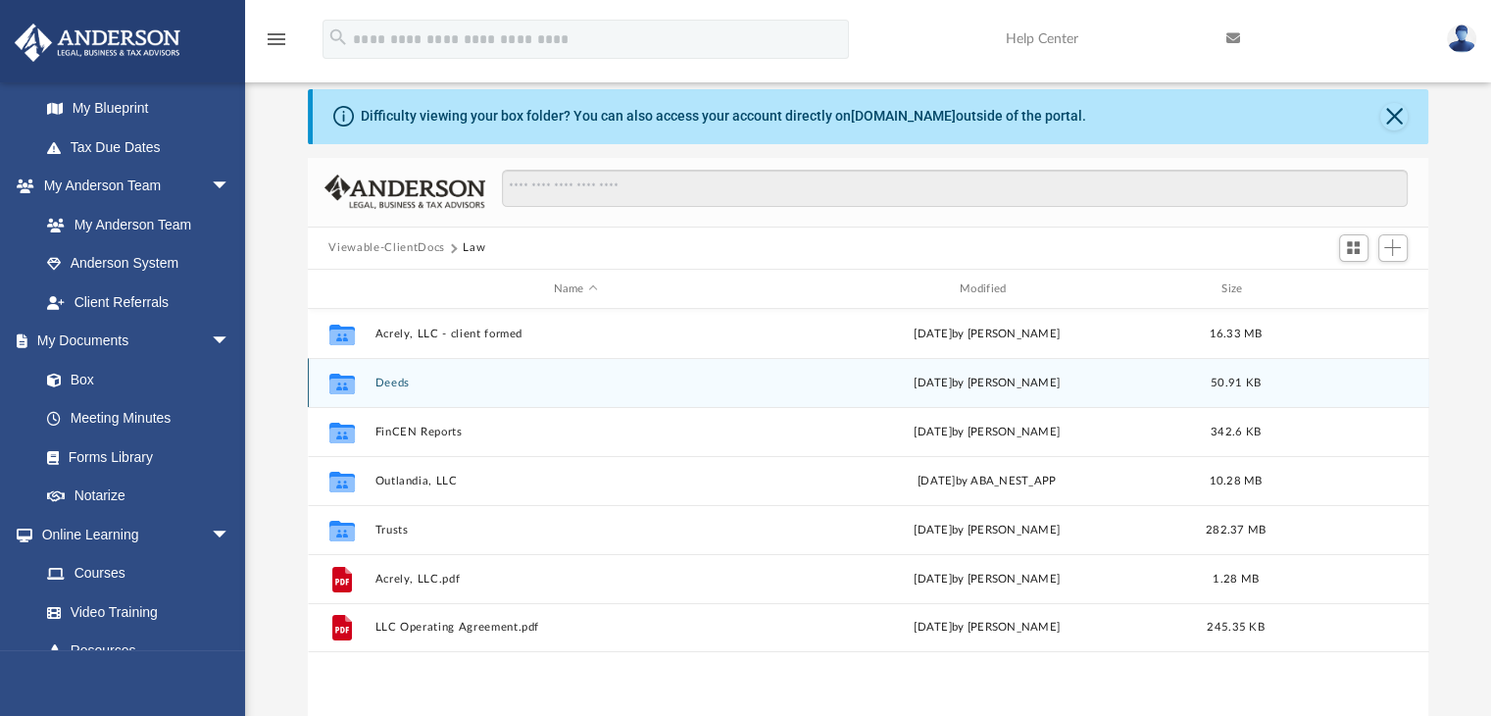
click at [393, 385] on button "Deeds" at bounding box center [575, 382] width 402 height 13
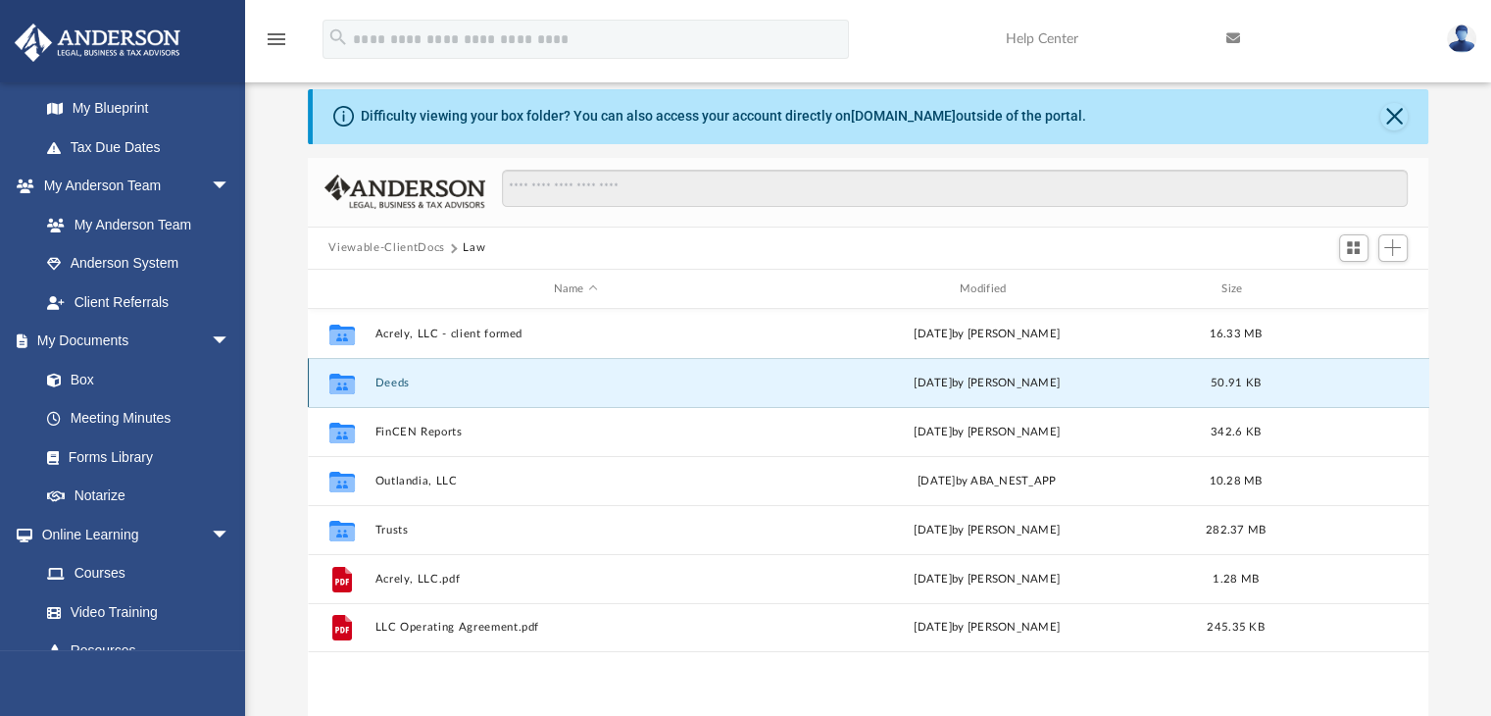
click at [393, 385] on button "Deeds" at bounding box center [575, 382] width 402 height 13
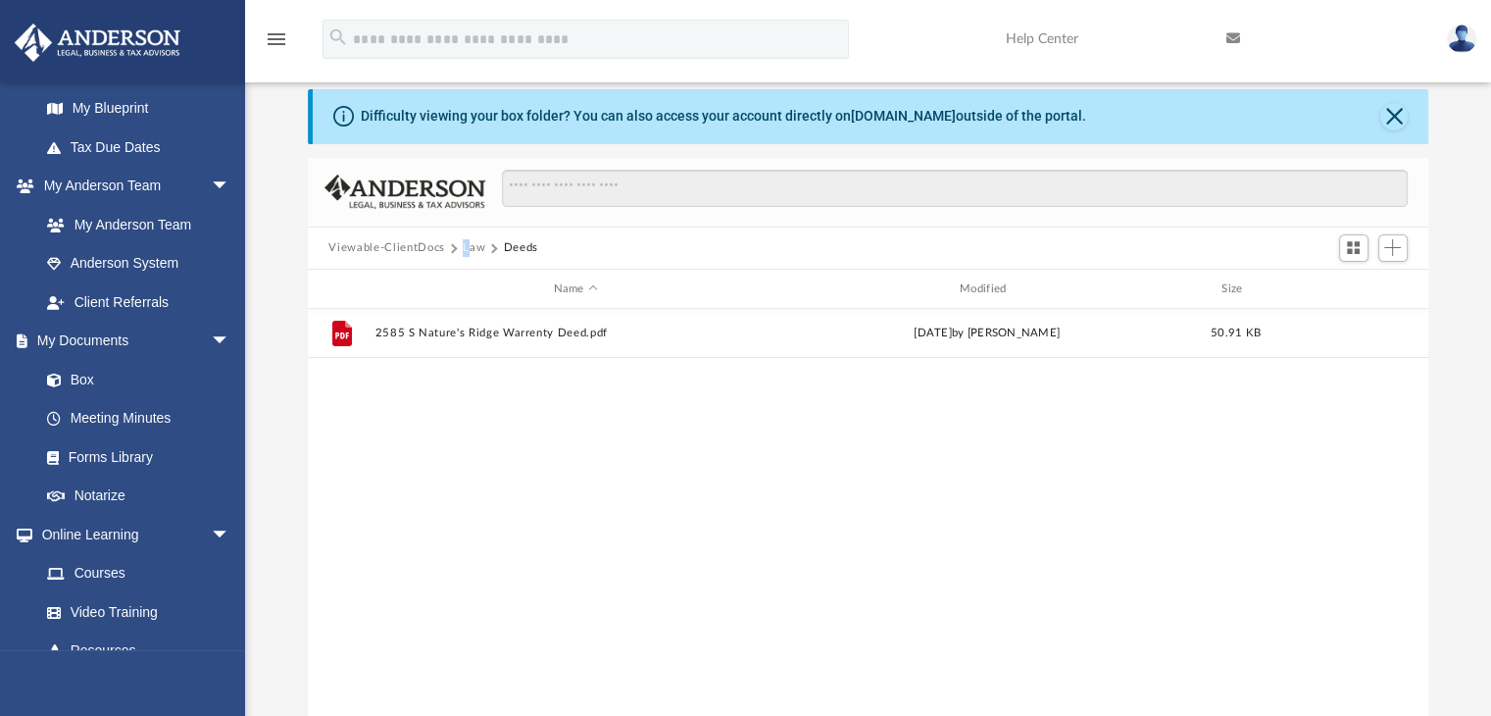
drag, startPoint x: 459, startPoint y: 253, endPoint x: 472, endPoint y: 251, distance: 13.9
click at [472, 251] on div "Viewable-ClientDocs Law Deeds" at bounding box center [441, 248] width 226 height 18
click at [472, 251] on button "Law" at bounding box center [474, 248] width 23 height 18
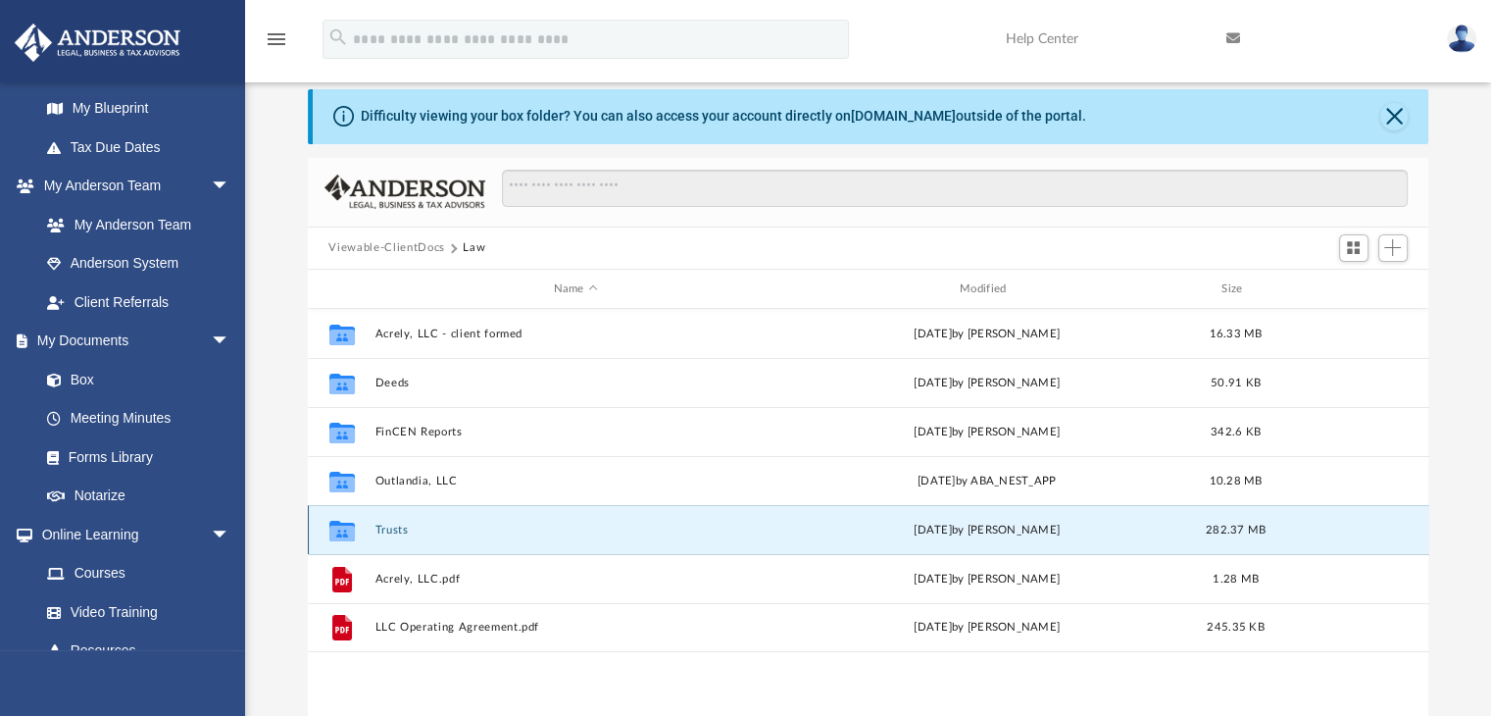
click at [381, 527] on button "Trusts" at bounding box center [575, 529] width 402 height 13
click at [382, 530] on button "Trusts" at bounding box center [575, 529] width 402 height 13
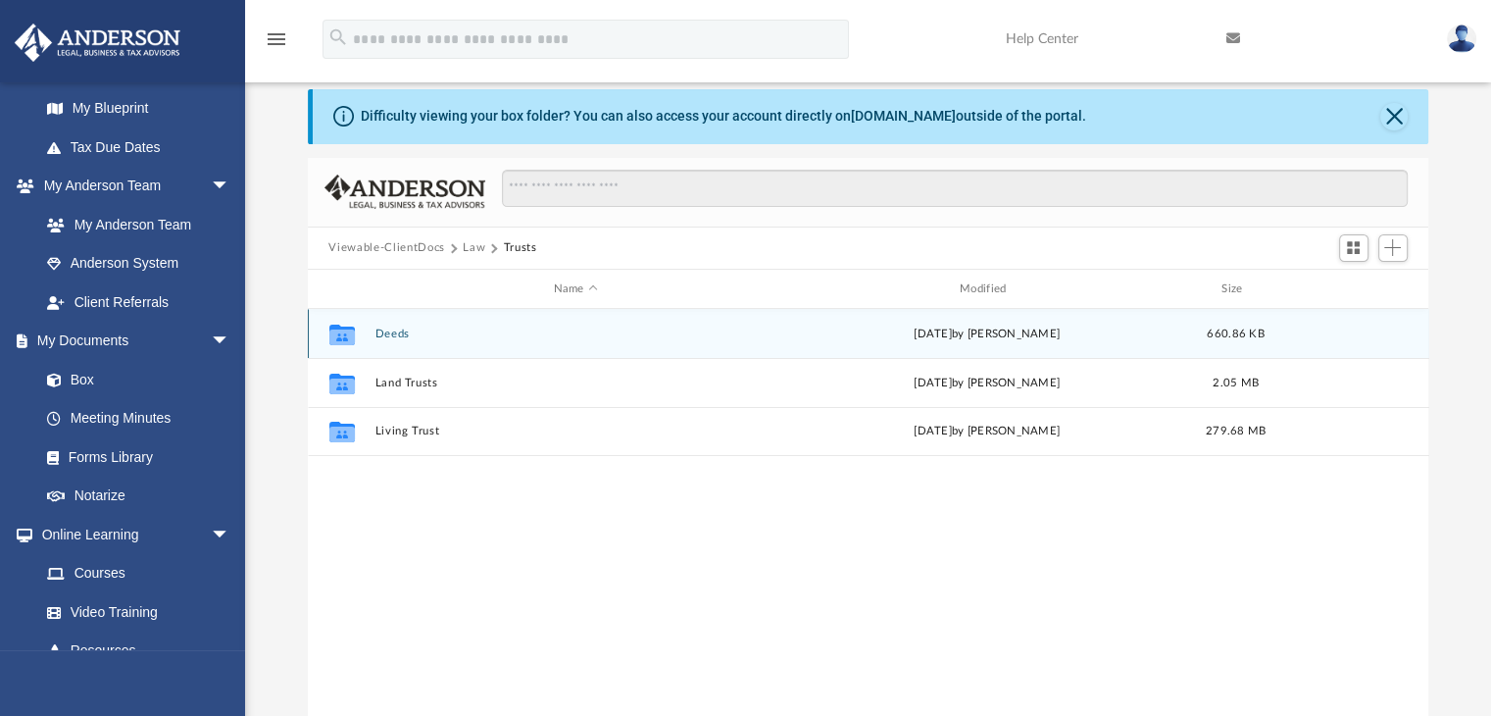
click at [379, 340] on div "Collaborated Folder Deeds Fri Aug 15 2025 by Amanda Wynalda 660.86 KB" at bounding box center [868, 333] width 1121 height 49
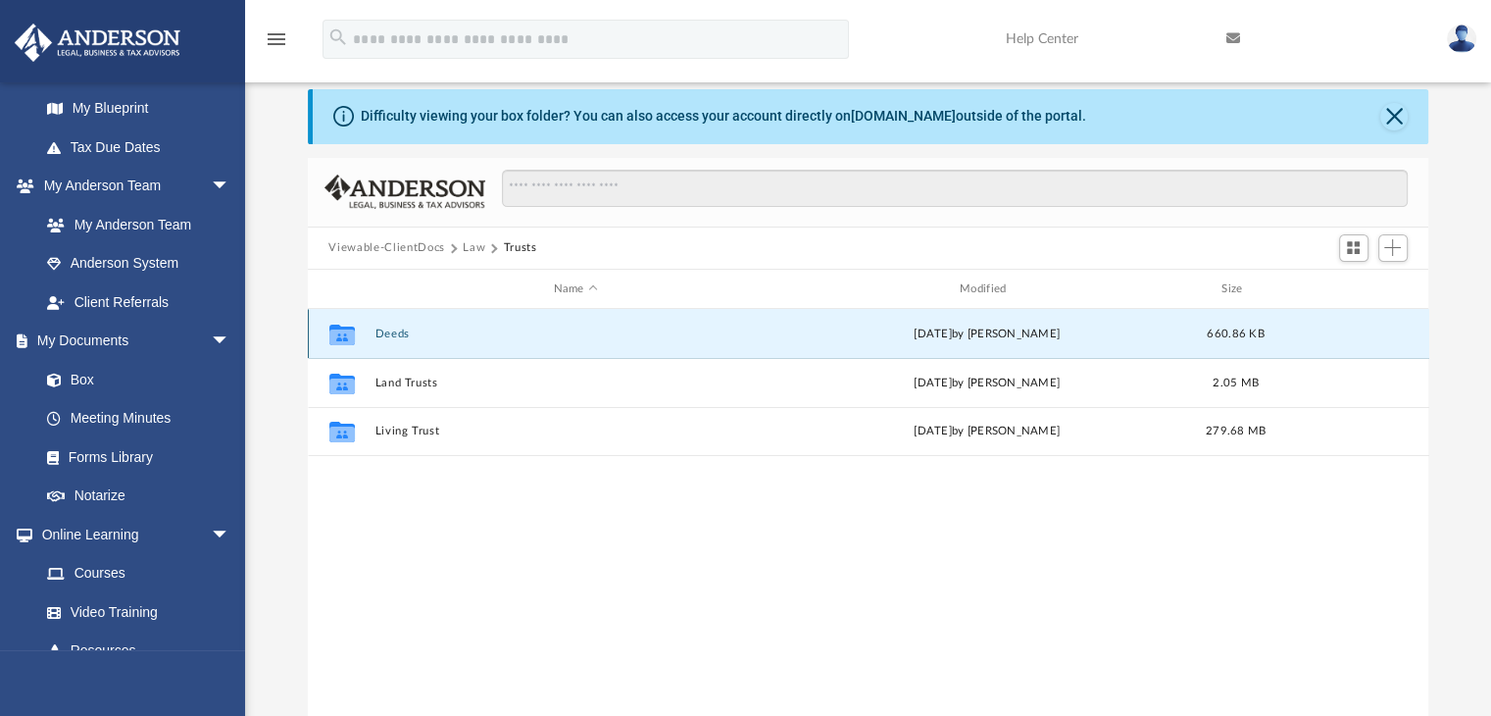
click at [383, 335] on button "Deeds" at bounding box center [575, 333] width 402 height 13
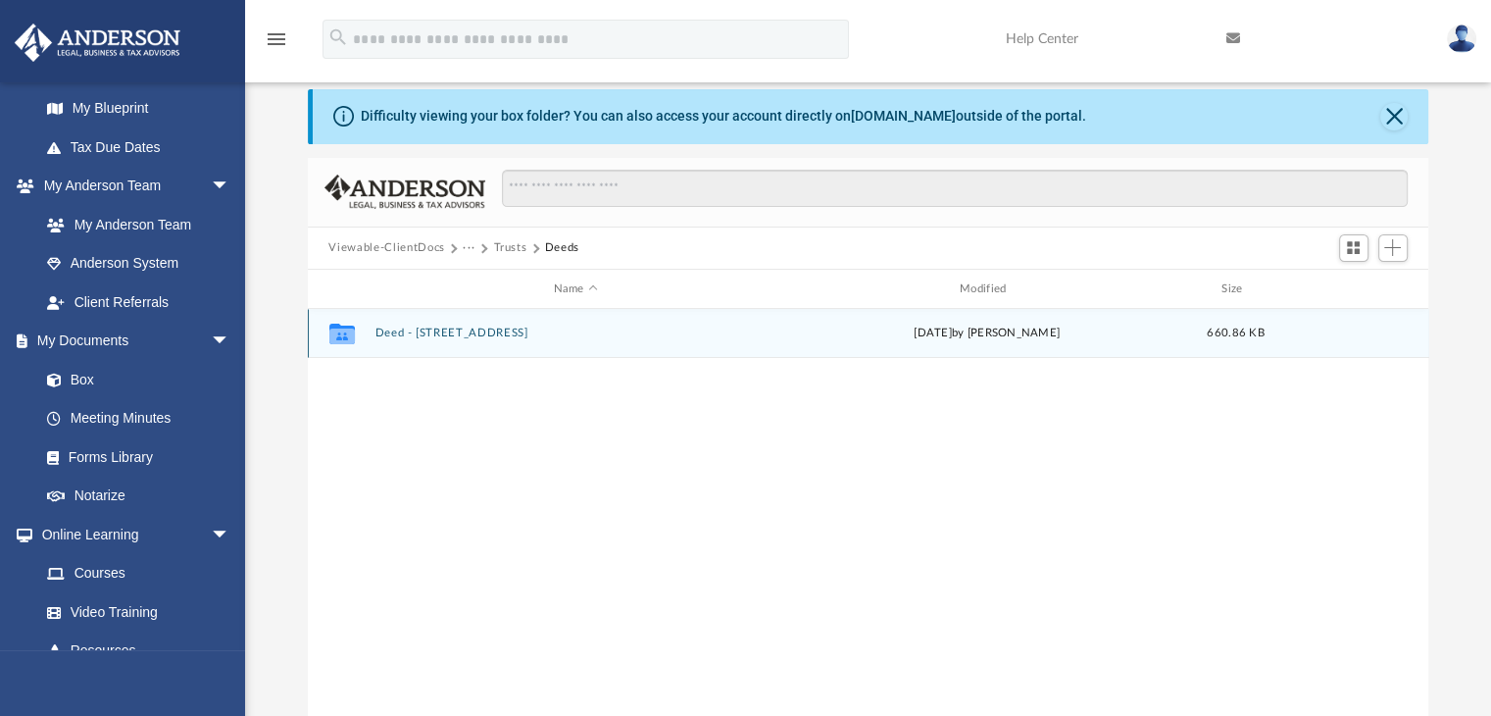
click at [410, 327] on button "Deed - 2585 South Natures Ridge Road" at bounding box center [575, 333] width 402 height 13
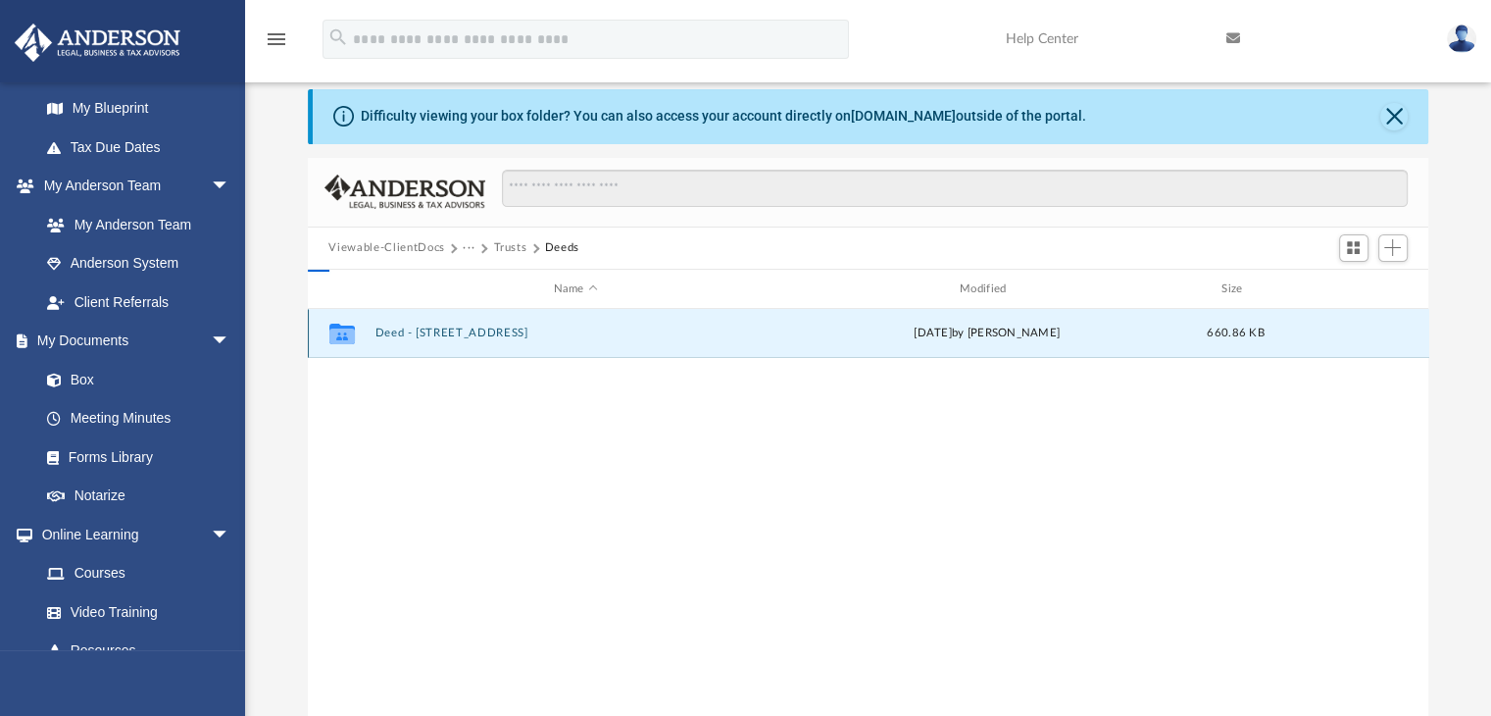
click at [409, 333] on button "Deed - 2585 South Natures Ridge Road" at bounding box center [575, 333] width 402 height 13
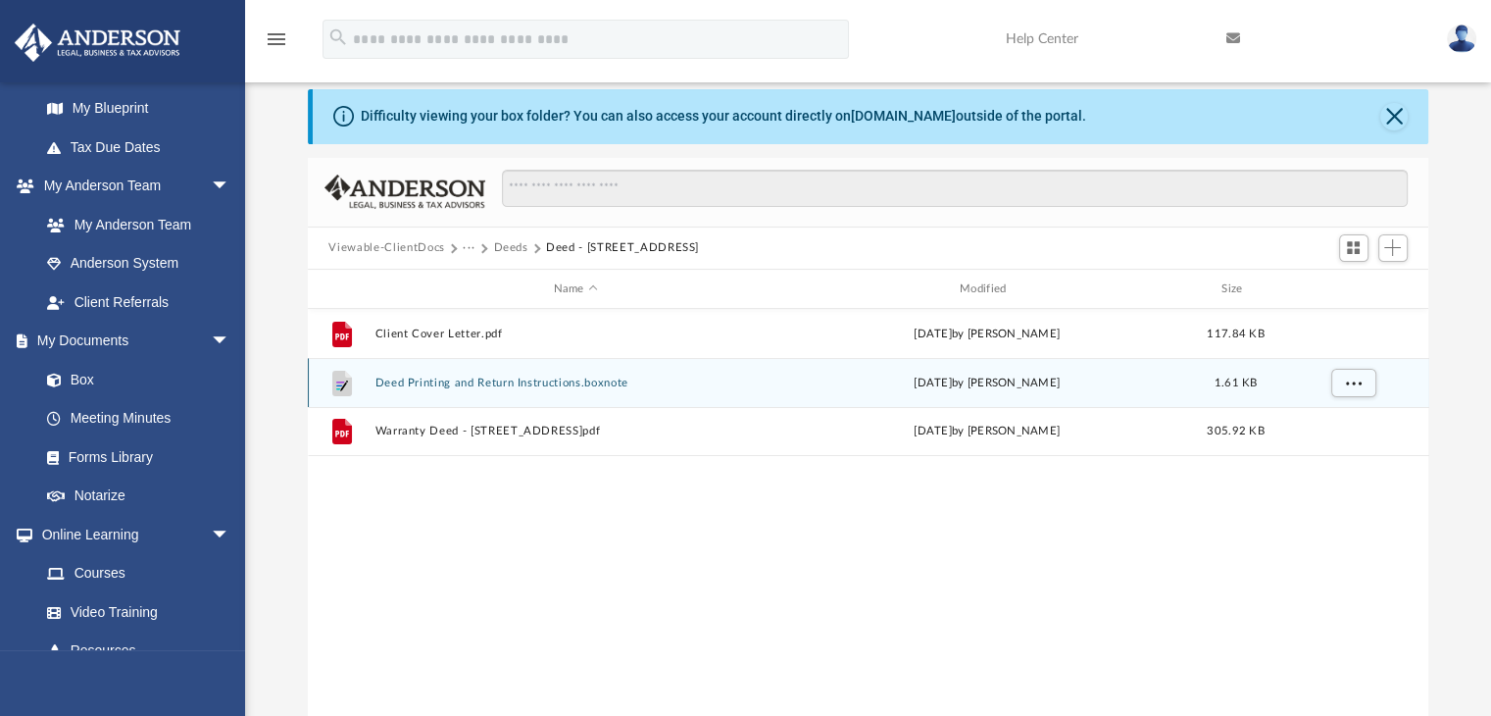
click at [420, 382] on button "Deed Printing and Return Instructions.boxnote" at bounding box center [575, 382] width 402 height 13
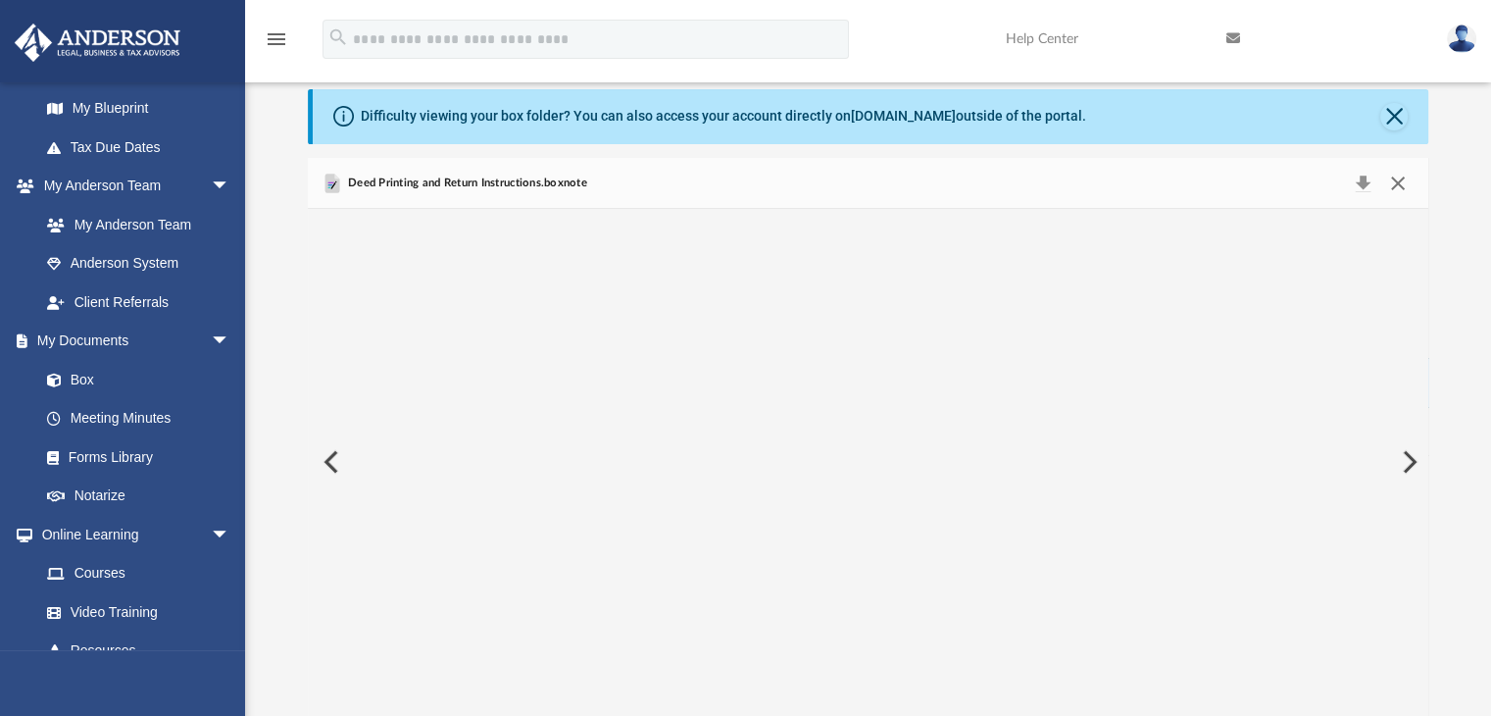
click at [1389, 189] on button "Close" at bounding box center [1397, 183] width 35 height 27
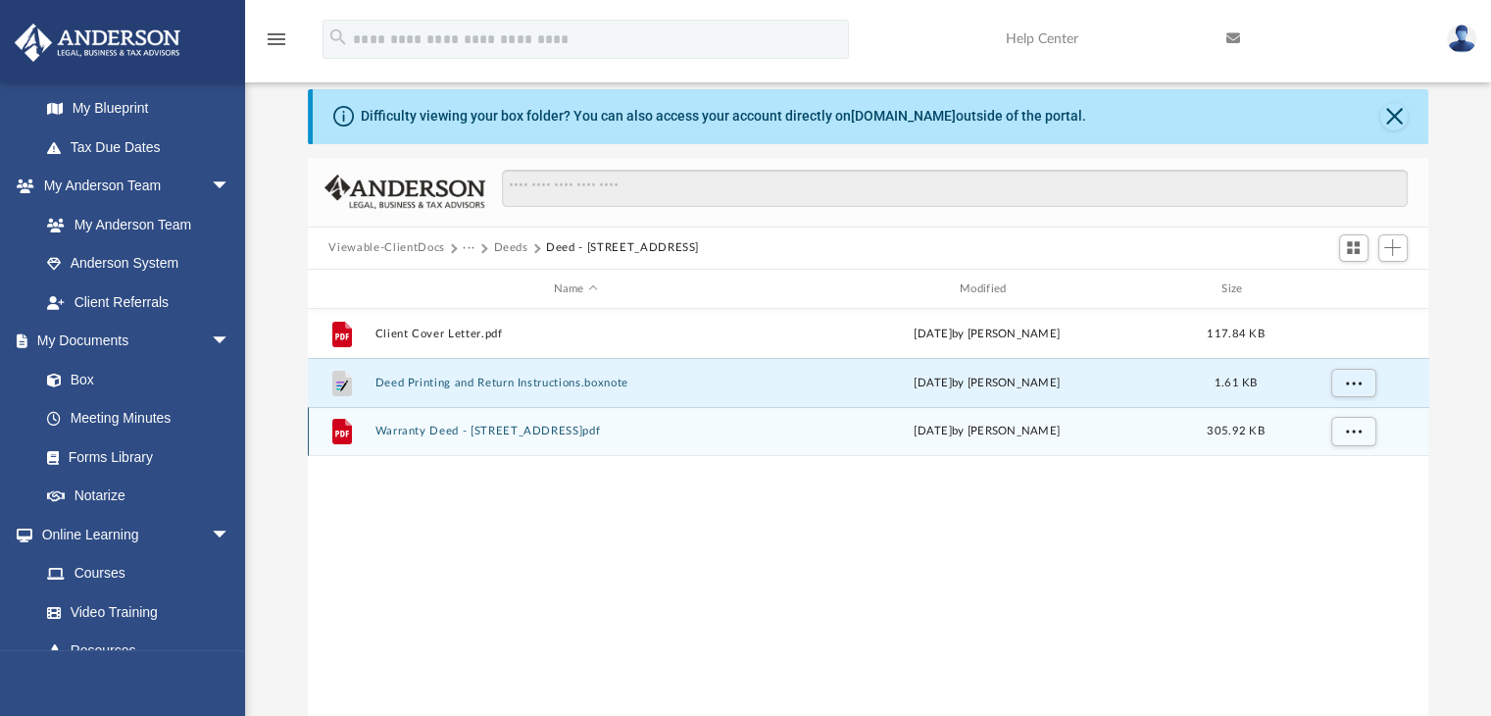
click at [626, 425] on button "Warranty Deed - 2585 South Natures Ridge Road.pdf" at bounding box center [575, 431] width 402 height 13
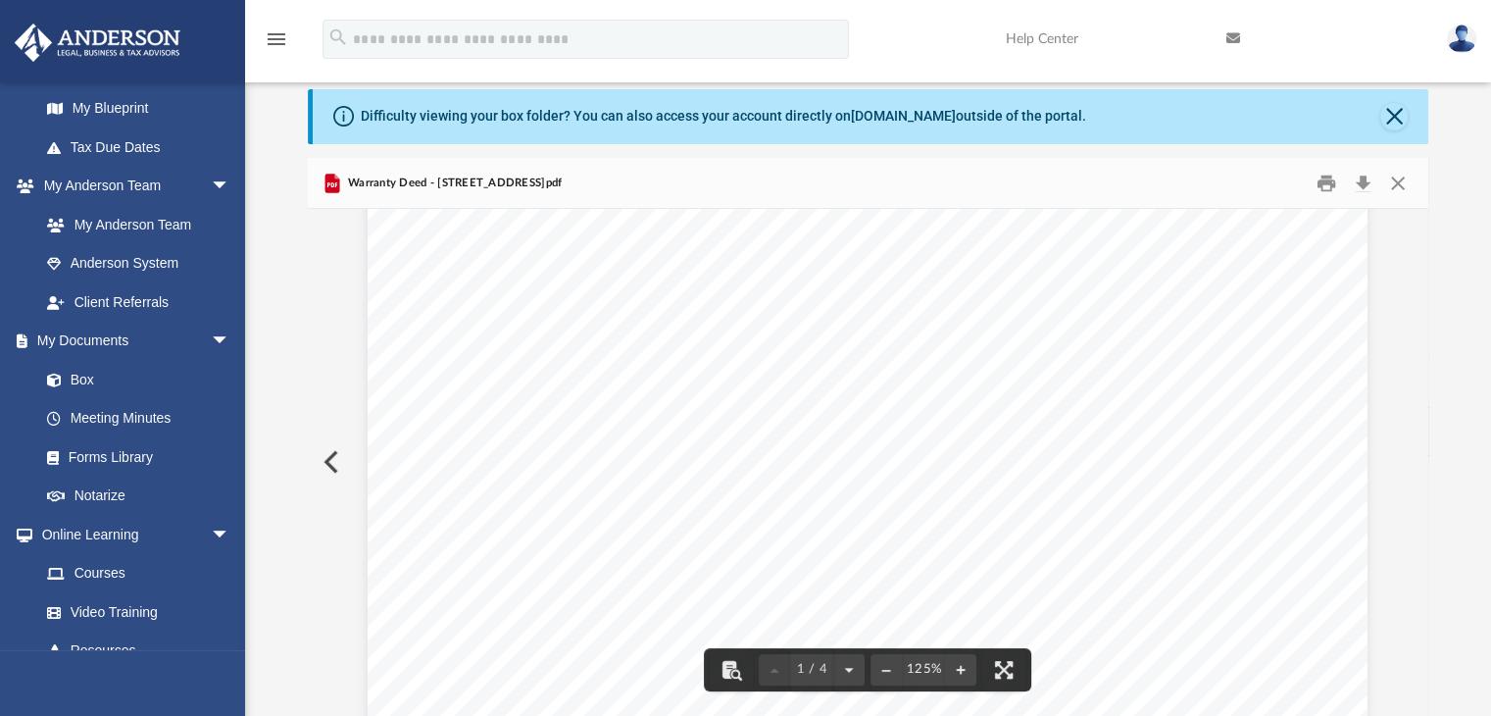
scroll to position [0, 0]
drag, startPoint x: 1021, startPoint y: 474, endPoint x: 979, endPoint y: 503, distance: 50.8
drag, startPoint x: 857, startPoint y: 571, endPoint x: 836, endPoint y: 608, distance: 42.6
drag, startPoint x: 855, startPoint y: 503, endPoint x: 867, endPoint y: 471, distance: 34.4
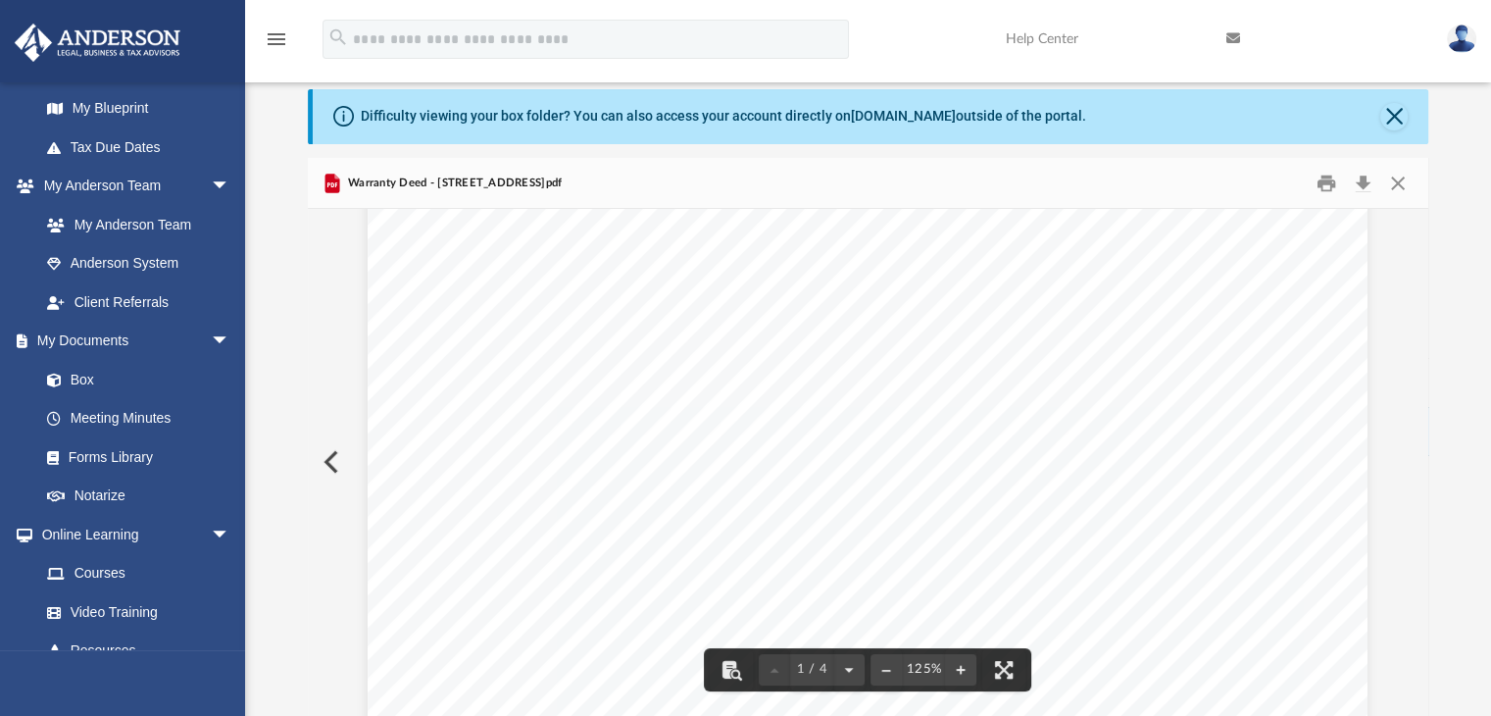
scroll to position [99, 0]
drag, startPoint x: 843, startPoint y: 499, endPoint x: 854, endPoint y: 517, distance: 20.7
drag, startPoint x: 1031, startPoint y: 511, endPoint x: 1017, endPoint y: 568, distance: 58.7
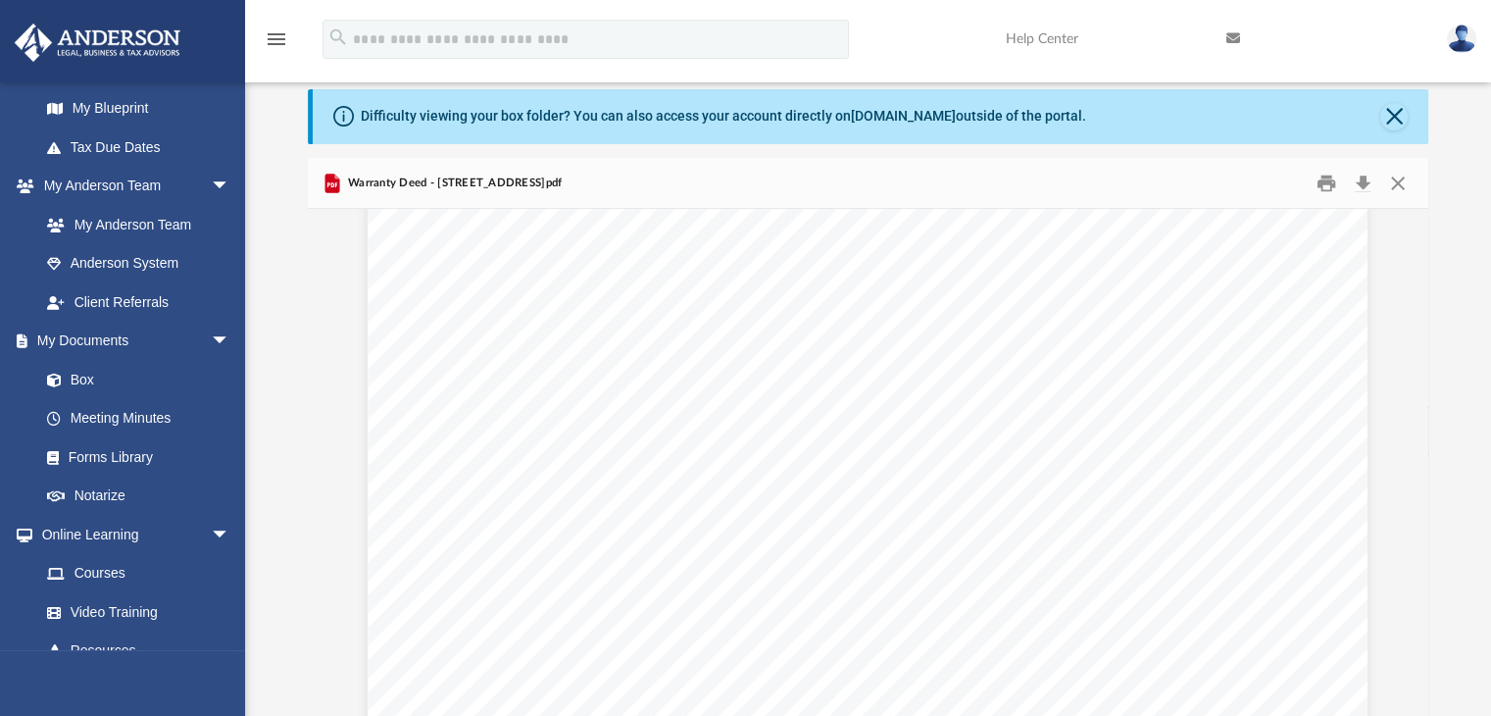
drag, startPoint x: 1007, startPoint y: 532, endPoint x: 1004, endPoint y: 574, distance: 42.3
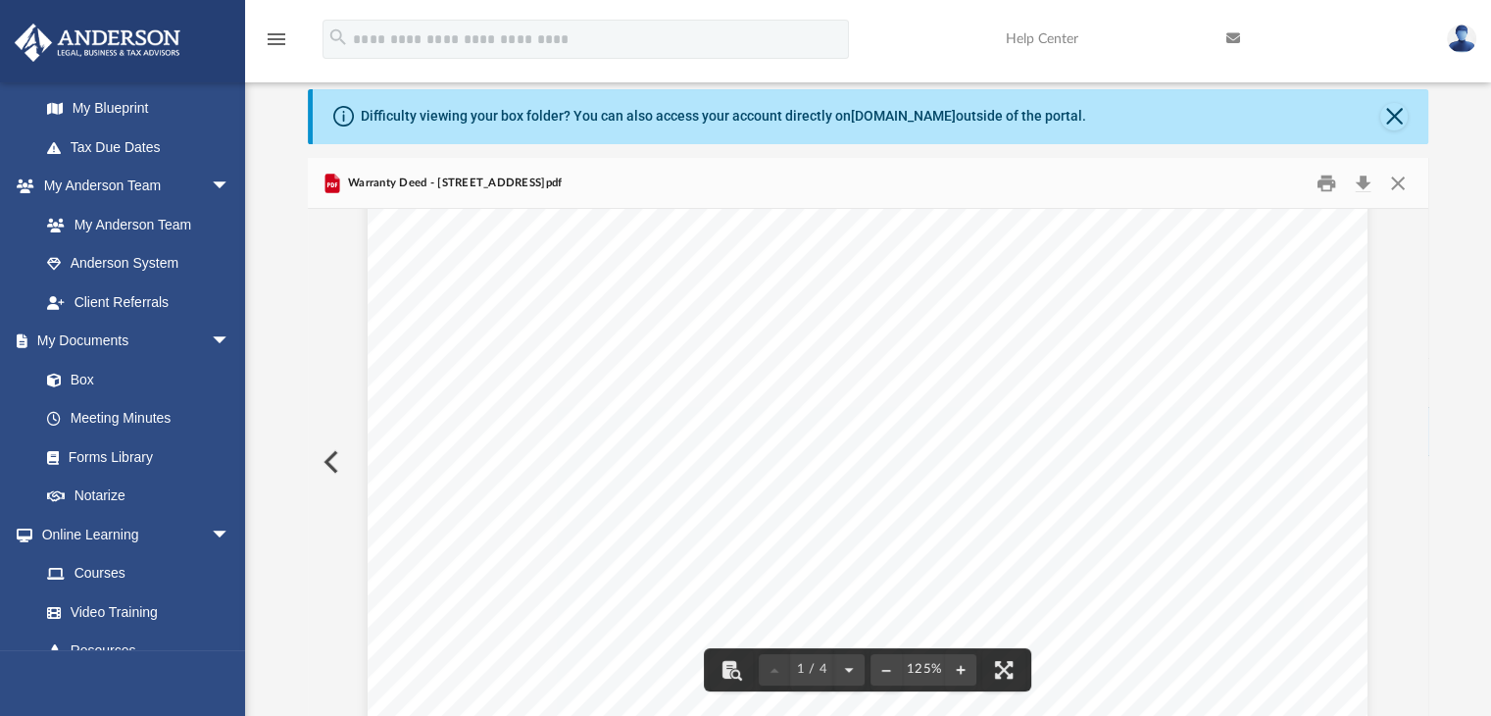
scroll to position [506, 0]
click at [1324, 193] on button "Print" at bounding box center [1326, 183] width 39 height 30
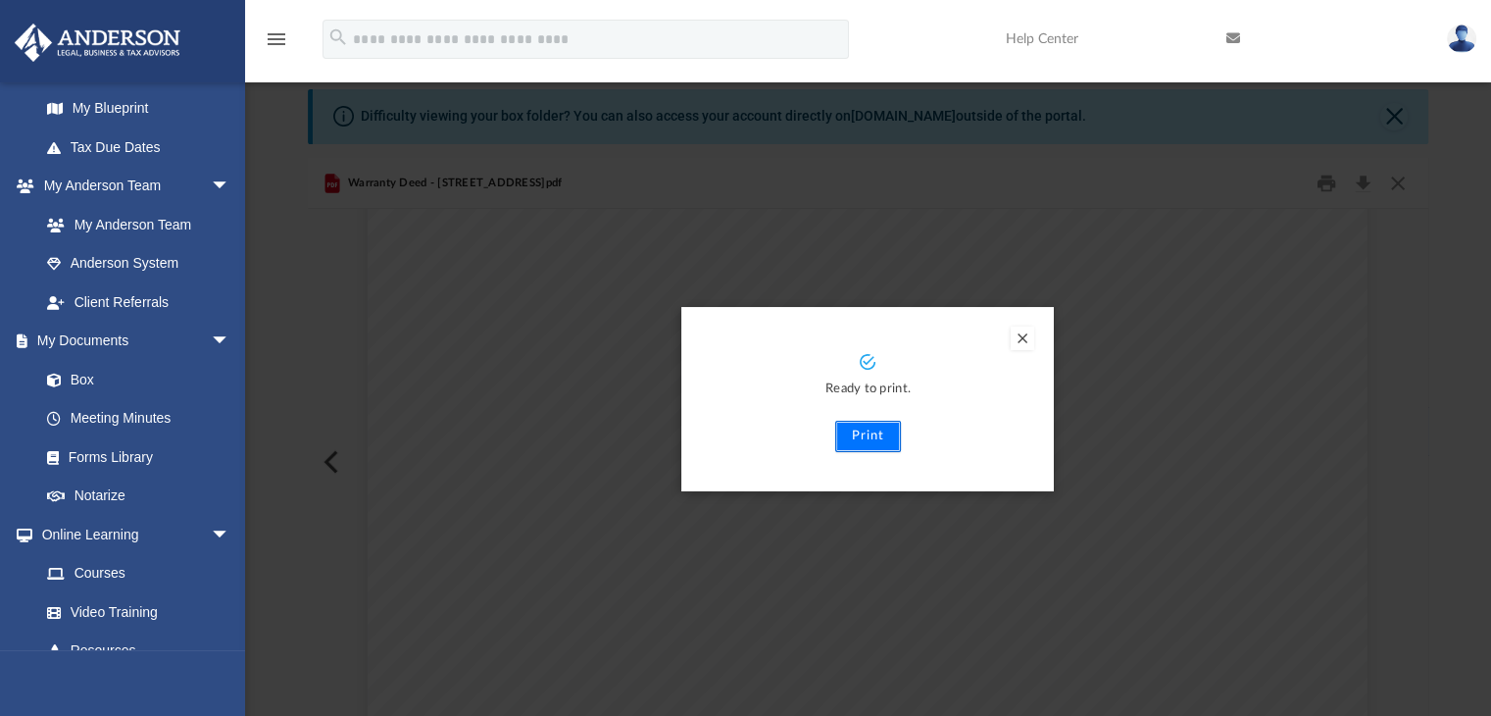
click at [881, 426] on button "Print" at bounding box center [868, 436] width 66 height 31
